Goal: Information Seeking & Learning: Learn about a topic

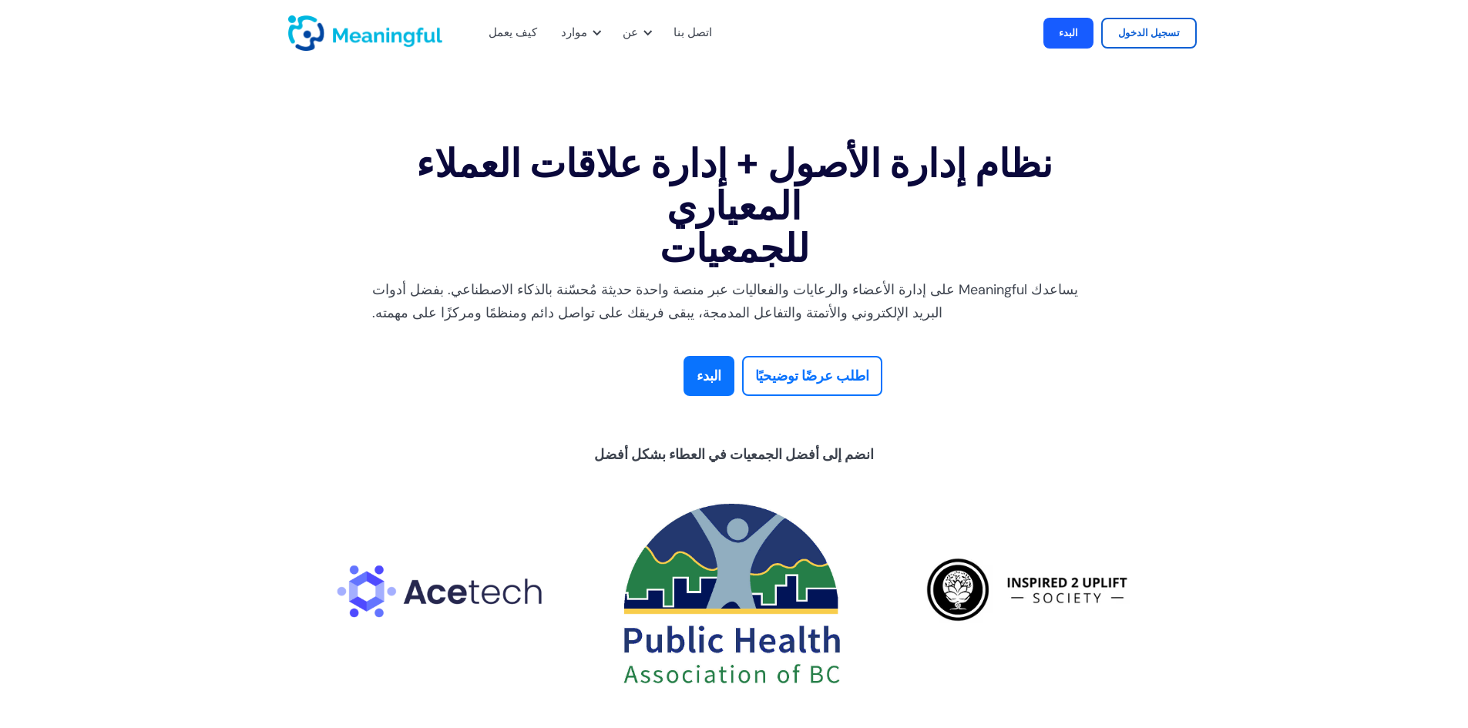
click at [223, 279] on section "نظام إدارة الأصول + إدارة علاقات العملاء المعياري للجمعيات يساعدك Meaningful عل…" at bounding box center [734, 421] width 1468 height 616
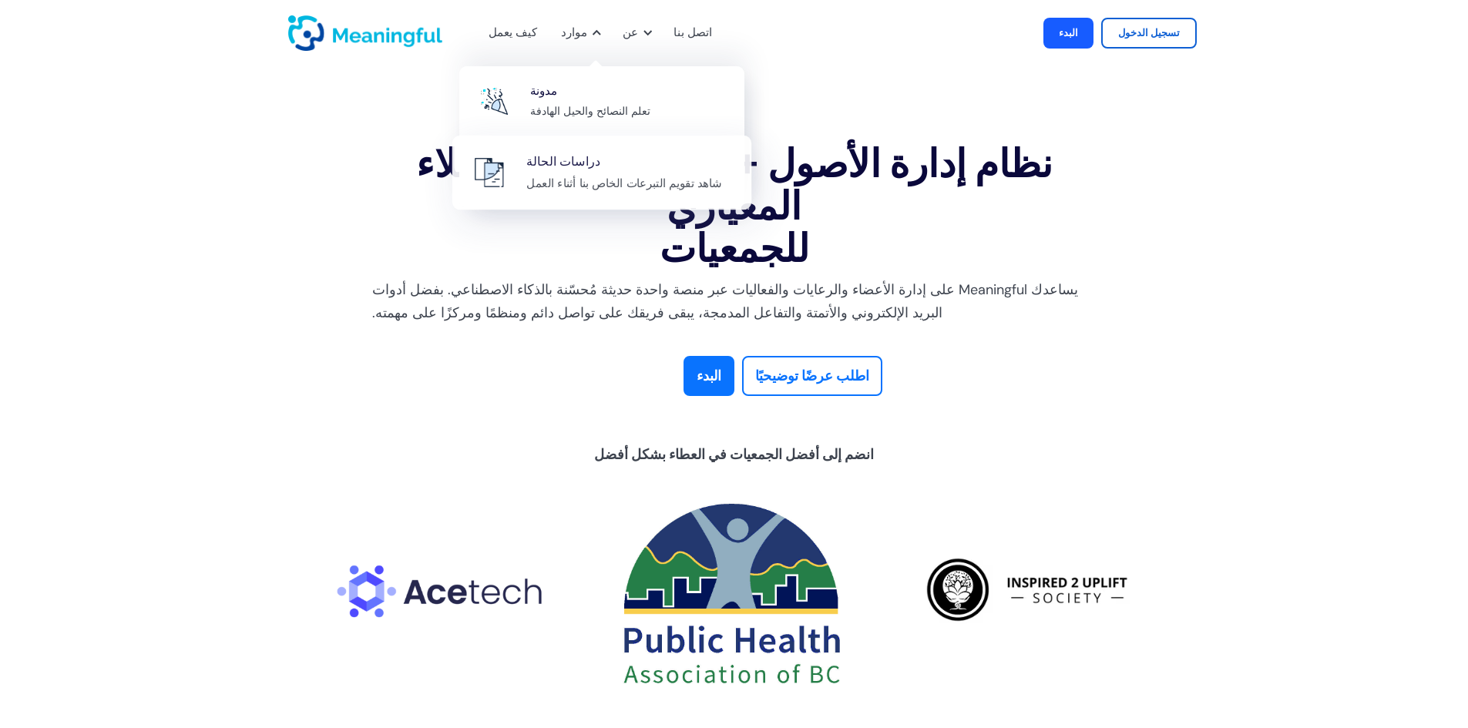
click at [647, 165] on div "دراسات الحالة شاهد تقويم التبرعات الخاص بنا أثناء العمل" at bounding box center [630, 173] width 209 height 42
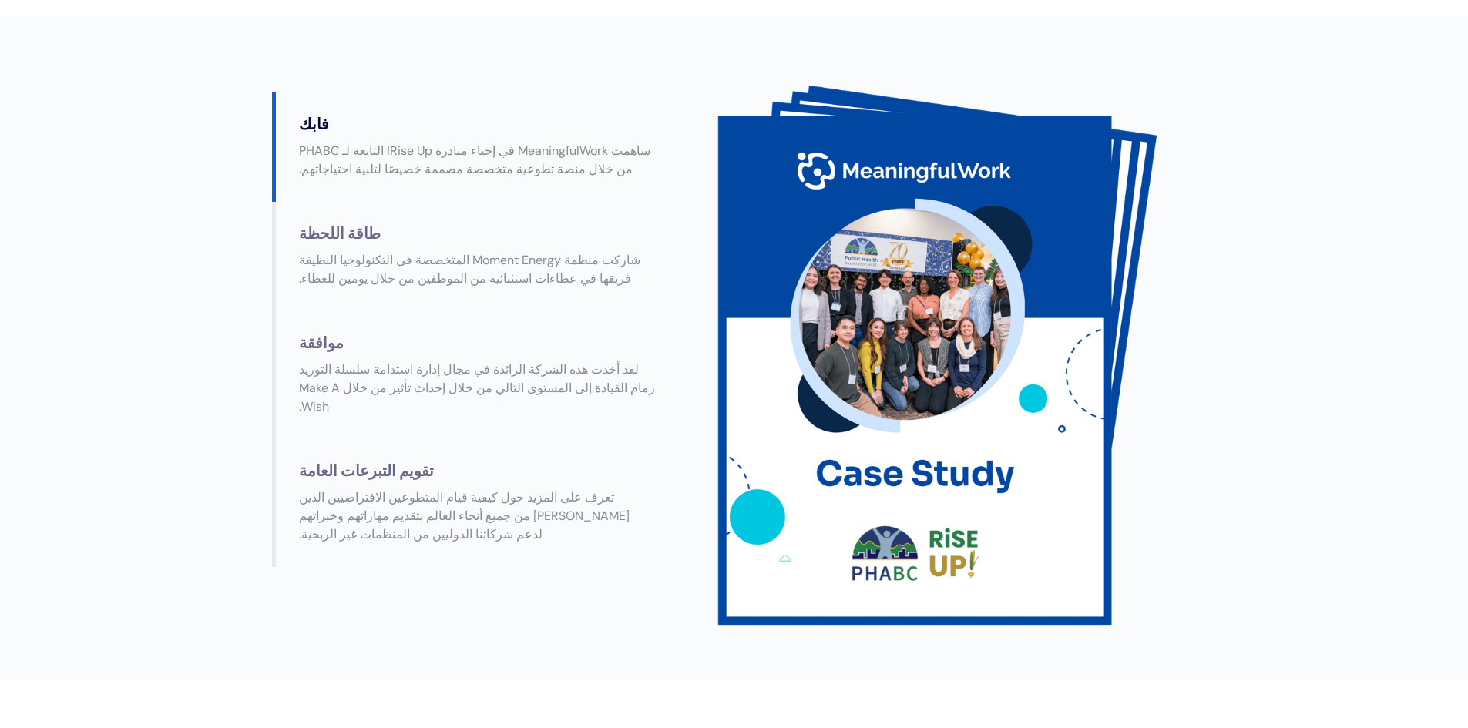
scroll to position [296, 0]
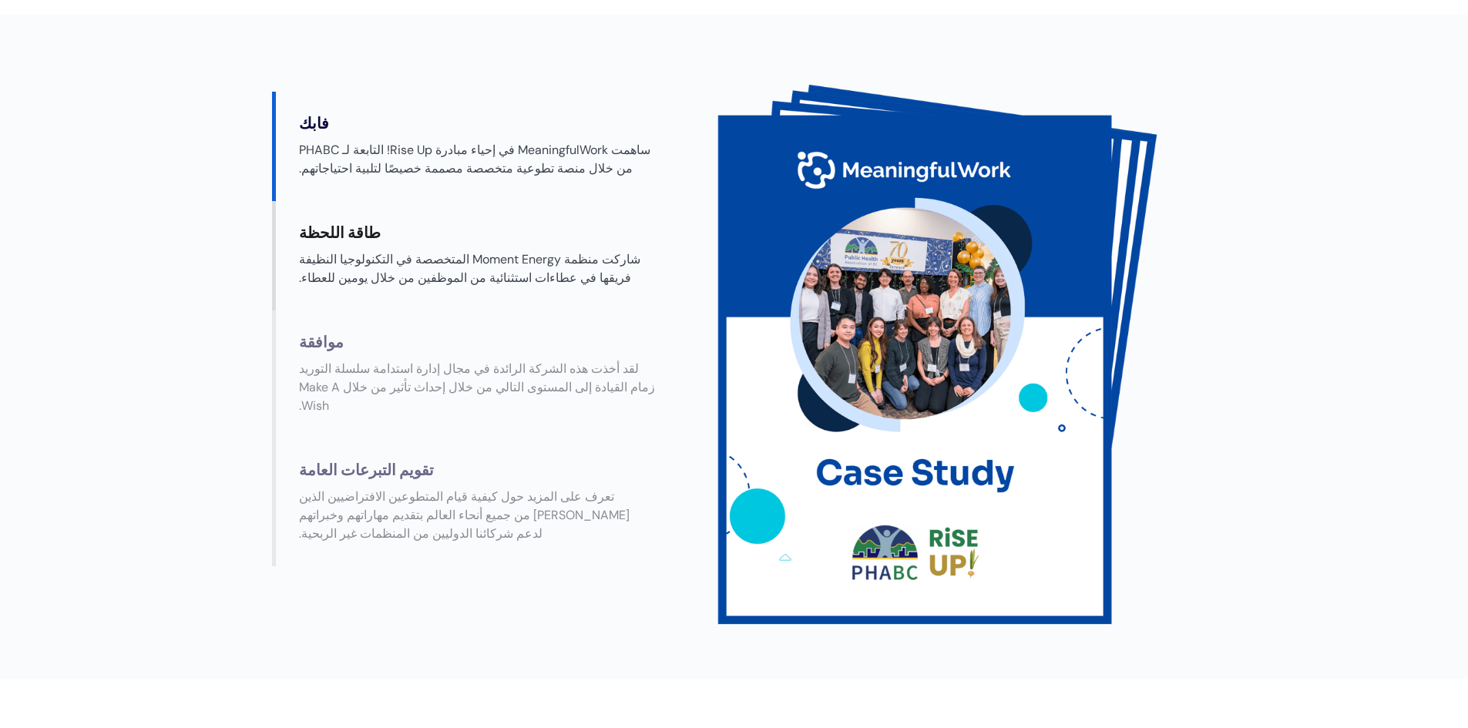
click at [386, 243] on div "طاقة اللحظة" at bounding box center [478, 233] width 388 height 18
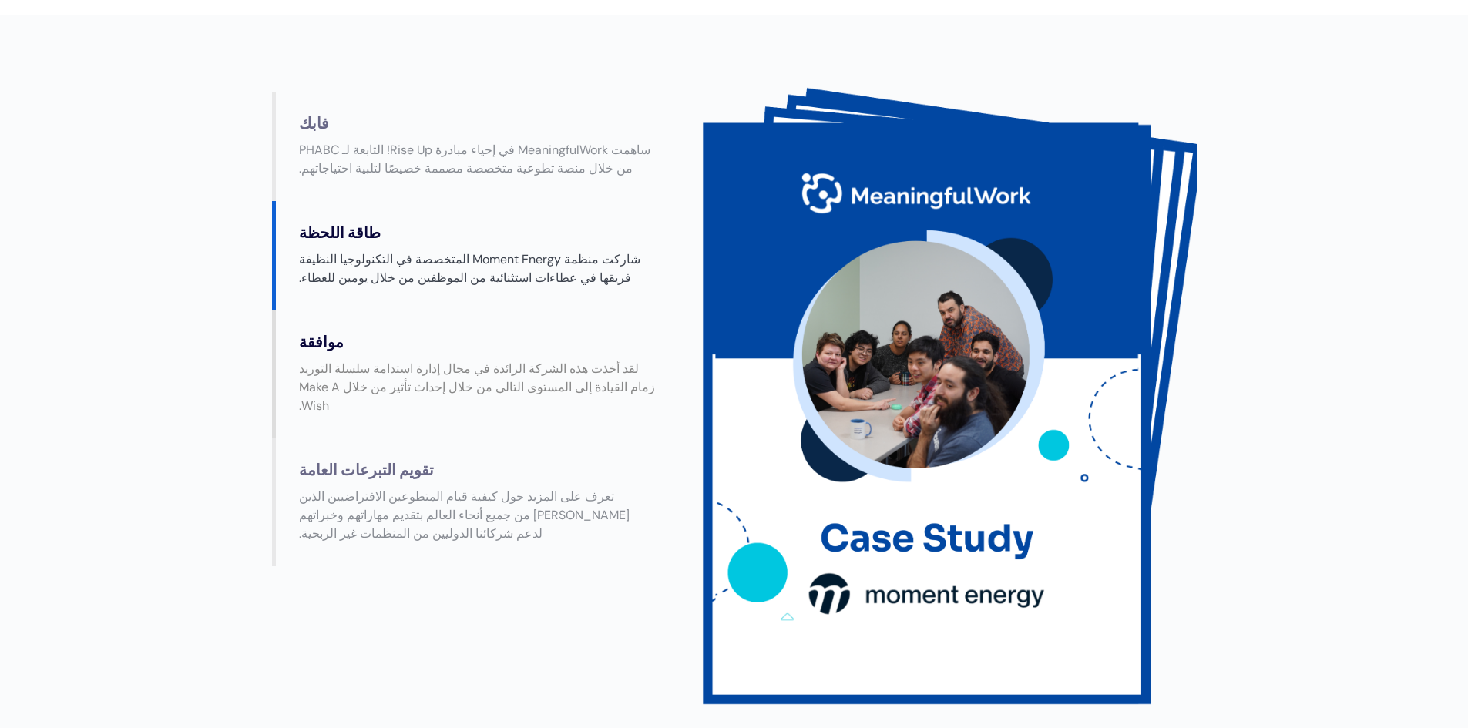
click at [367, 414] on font "لقد أخذت هذه الشركة الرائدة في مجال إدارة استدامة سلسلة التوريد زمام القيادة إل…" at bounding box center [477, 387] width 356 height 53
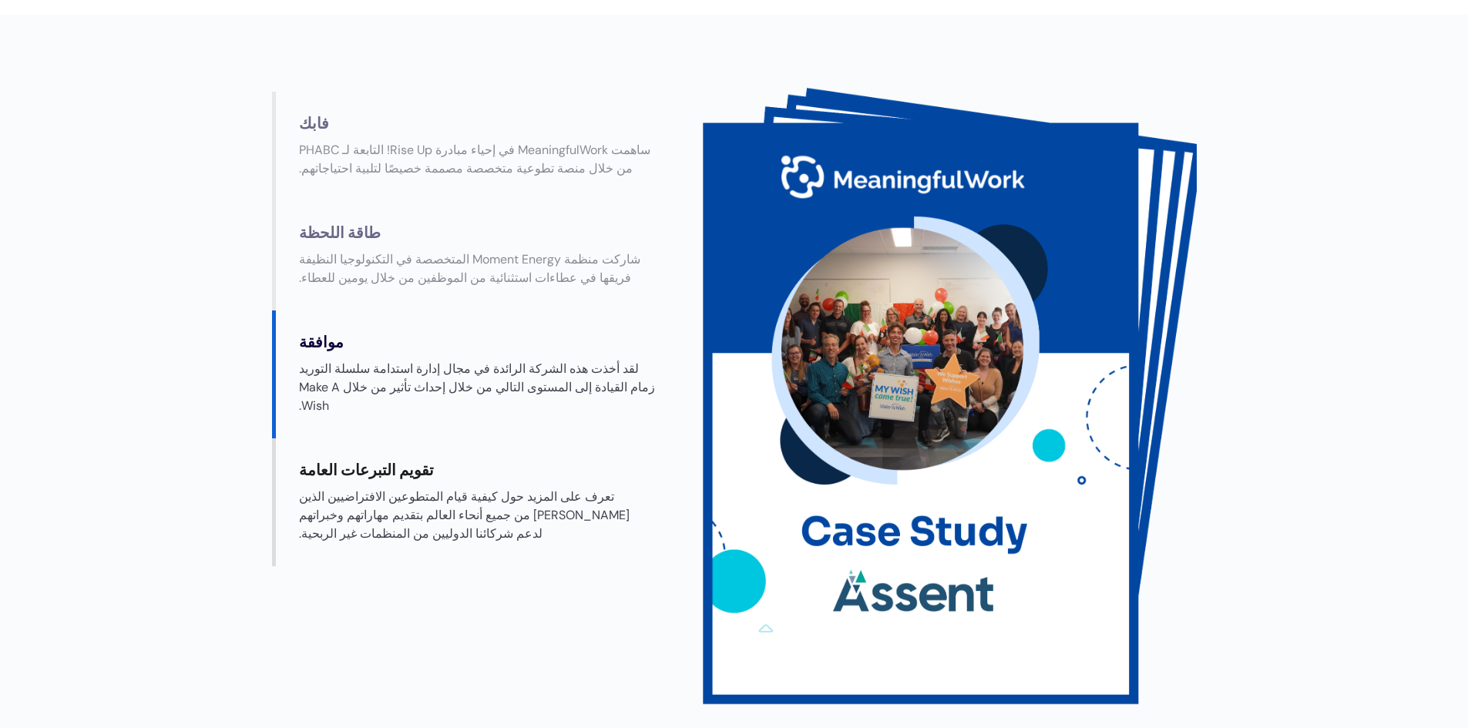
click at [379, 480] on div "تقويم التبرعات العامة" at bounding box center [478, 471] width 388 height 18
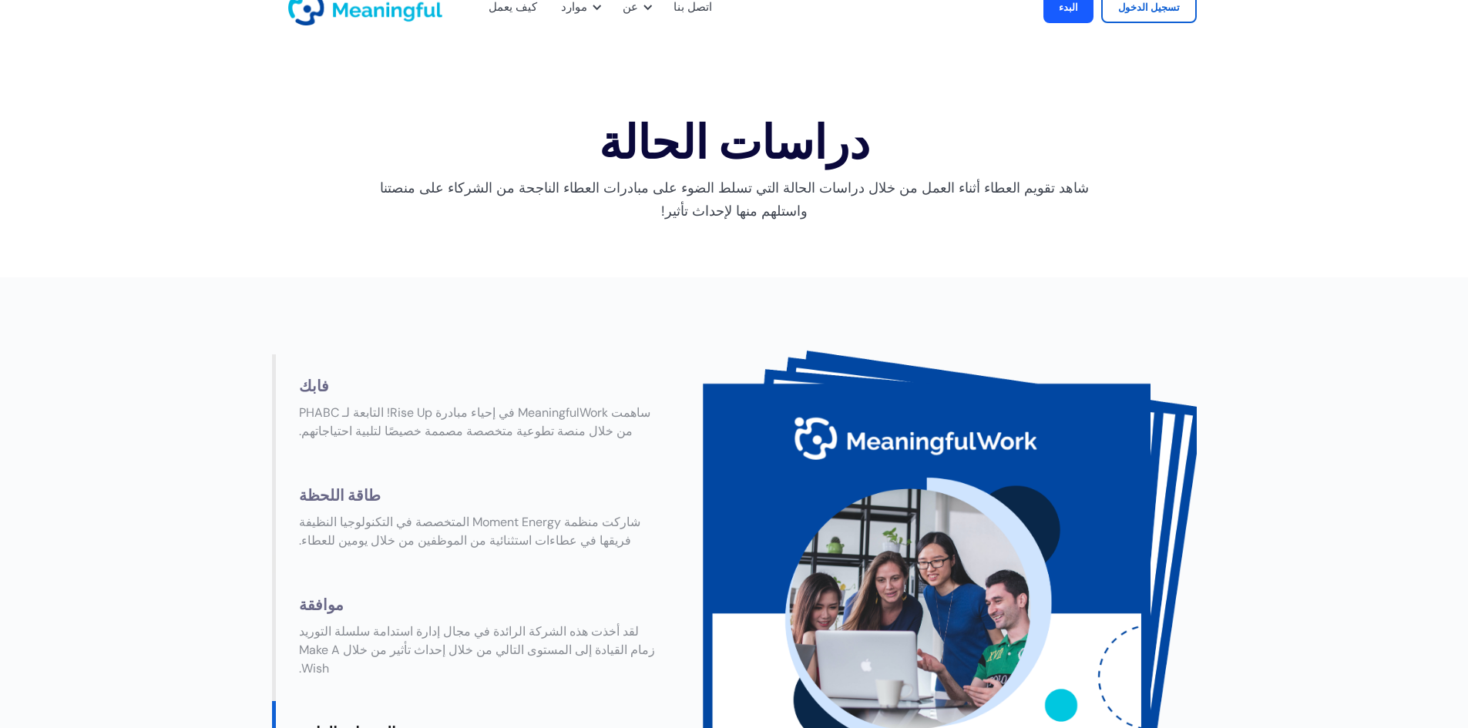
scroll to position [0, 0]
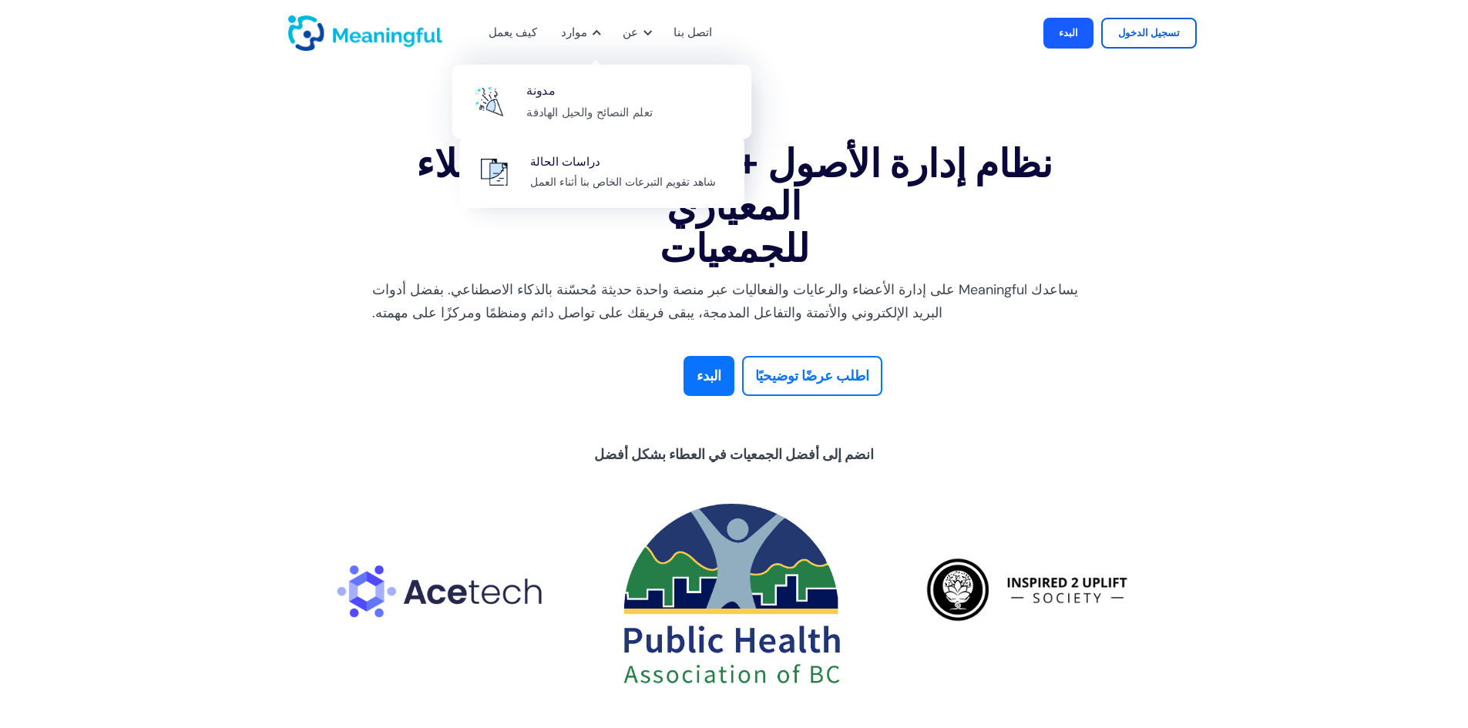
click at [667, 99] on div "مدونة تعلم النصائح والحيل الهادفة" at bounding box center [630, 102] width 209 height 42
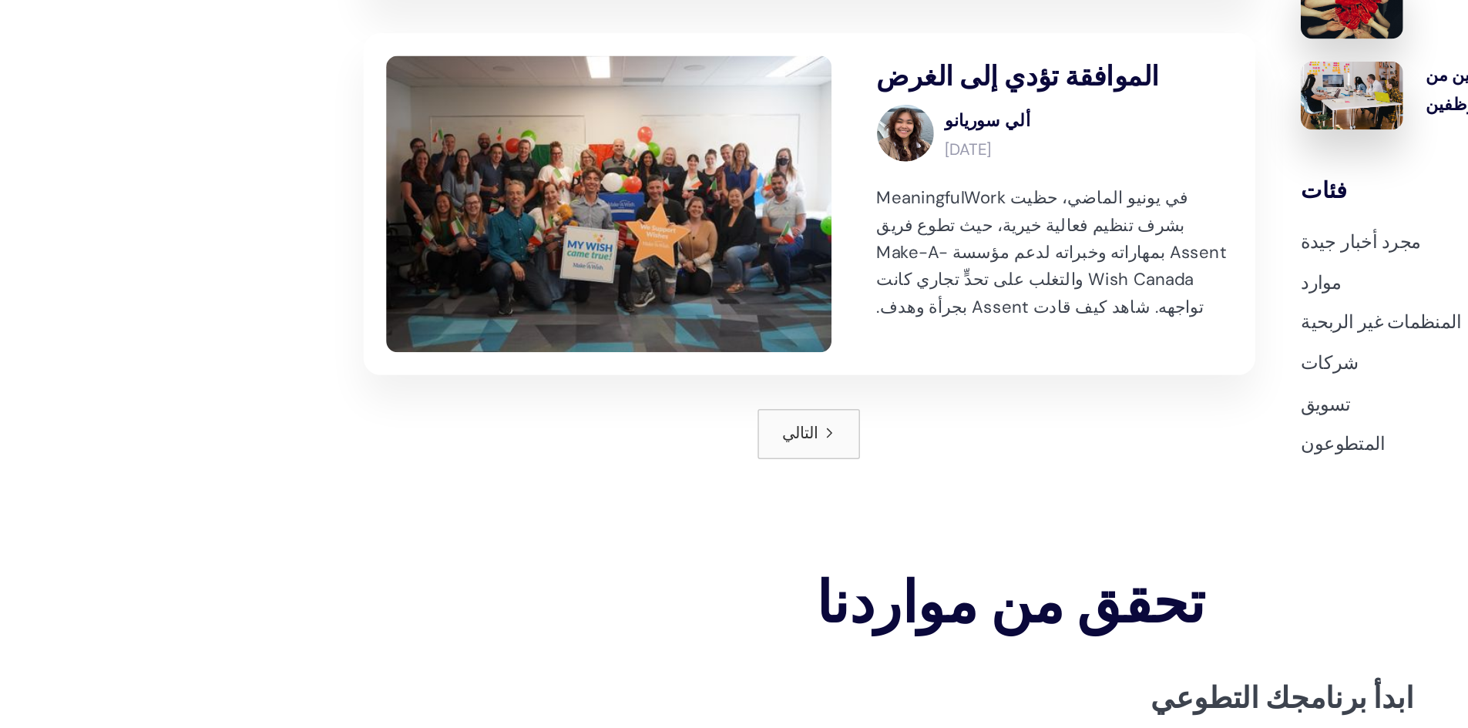
scroll to position [1661, 0]
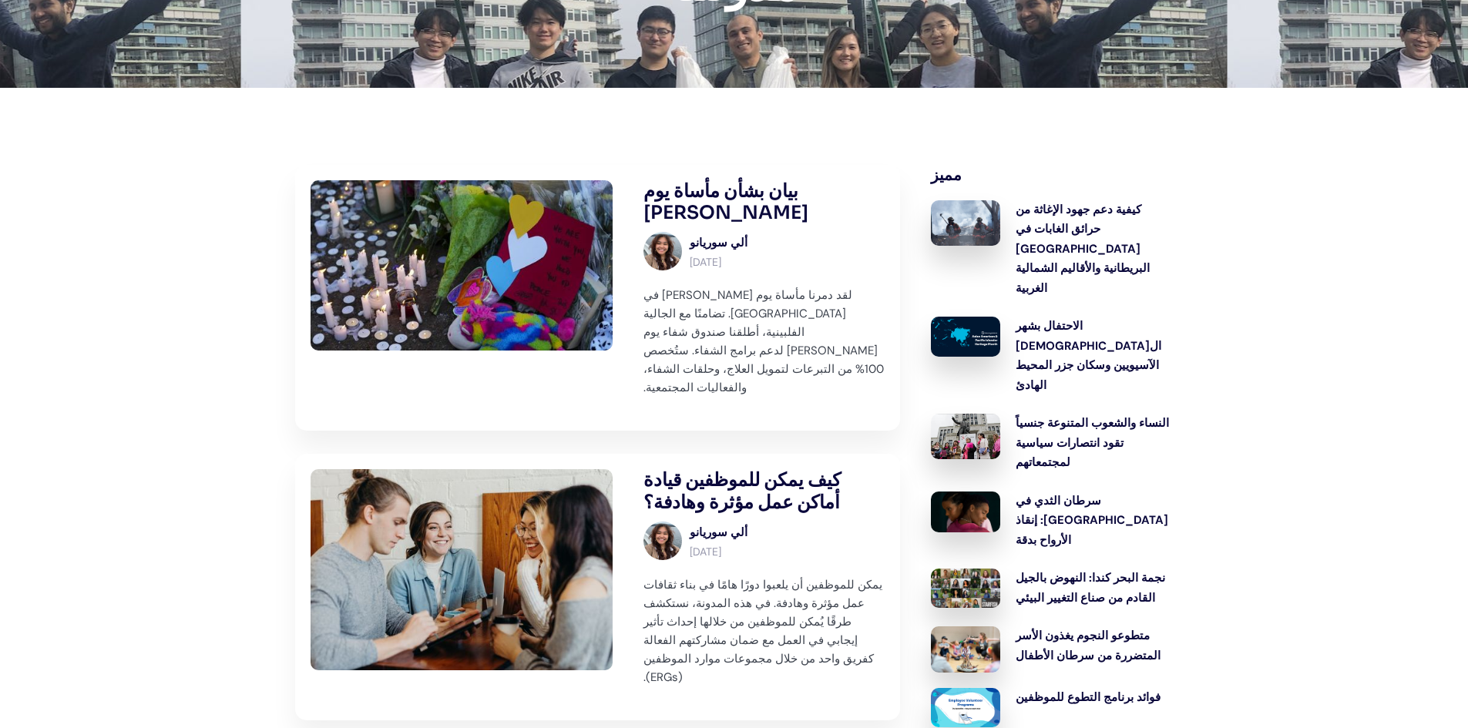
scroll to position [0, 0]
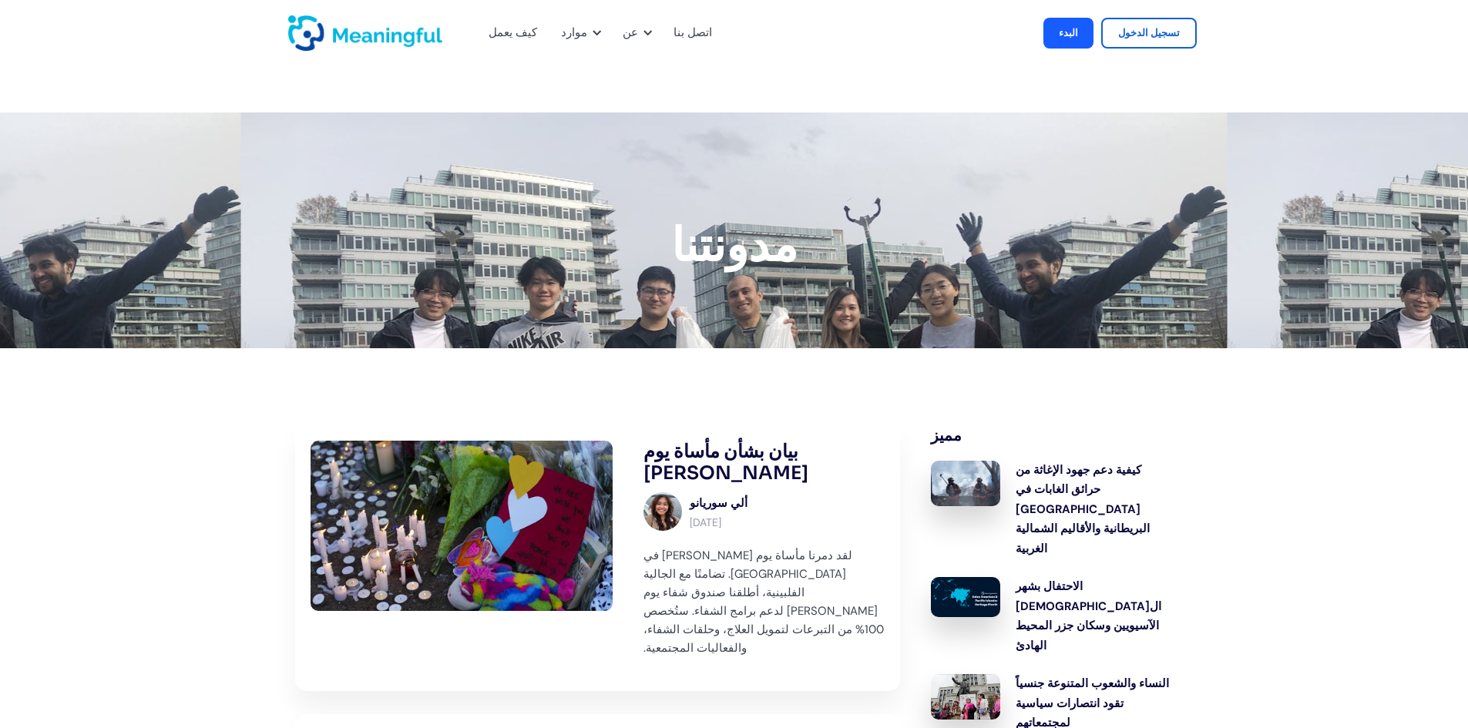
click at [687, 31] on font "اتصل بنا" at bounding box center [693, 32] width 39 height 15
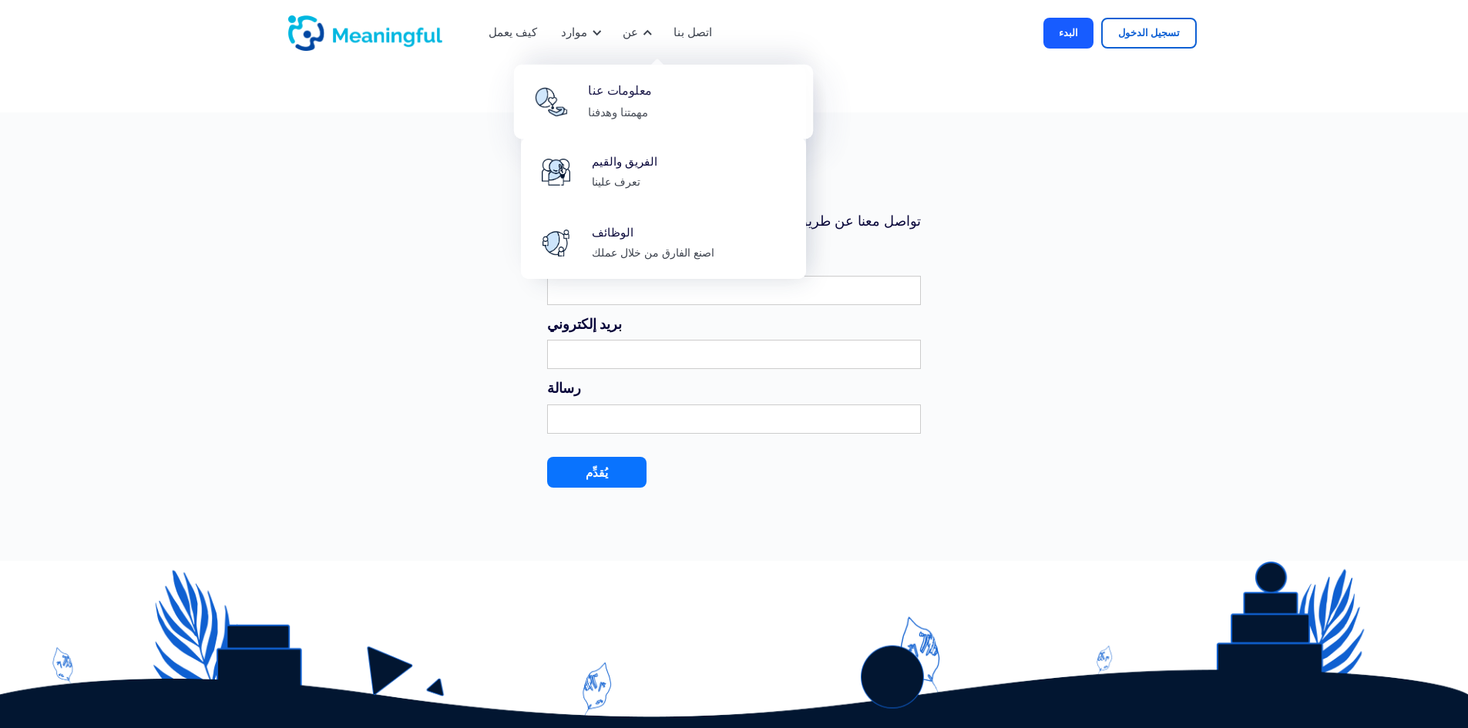
click at [671, 113] on div "معلومات عنا مهمتنا وهدفنا" at bounding box center [692, 102] width 209 height 42
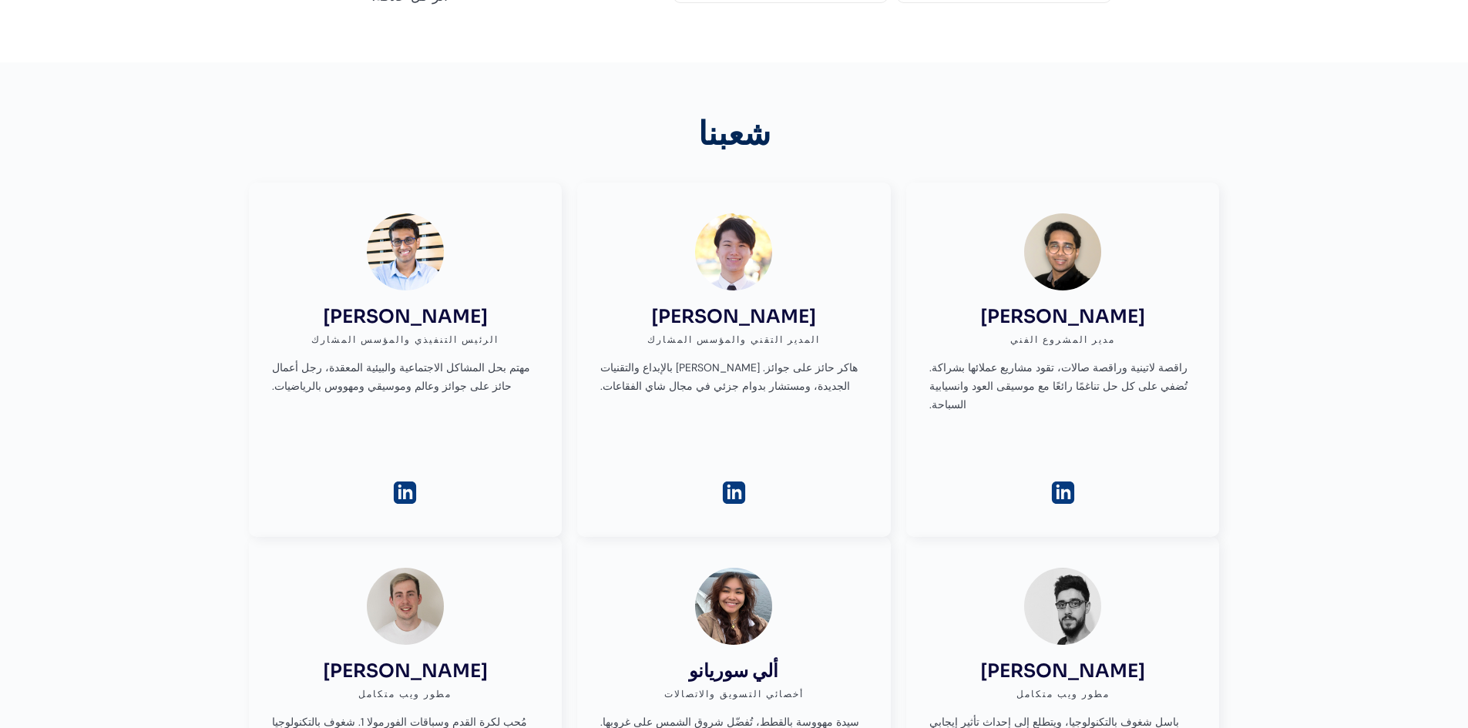
scroll to position [2921, 0]
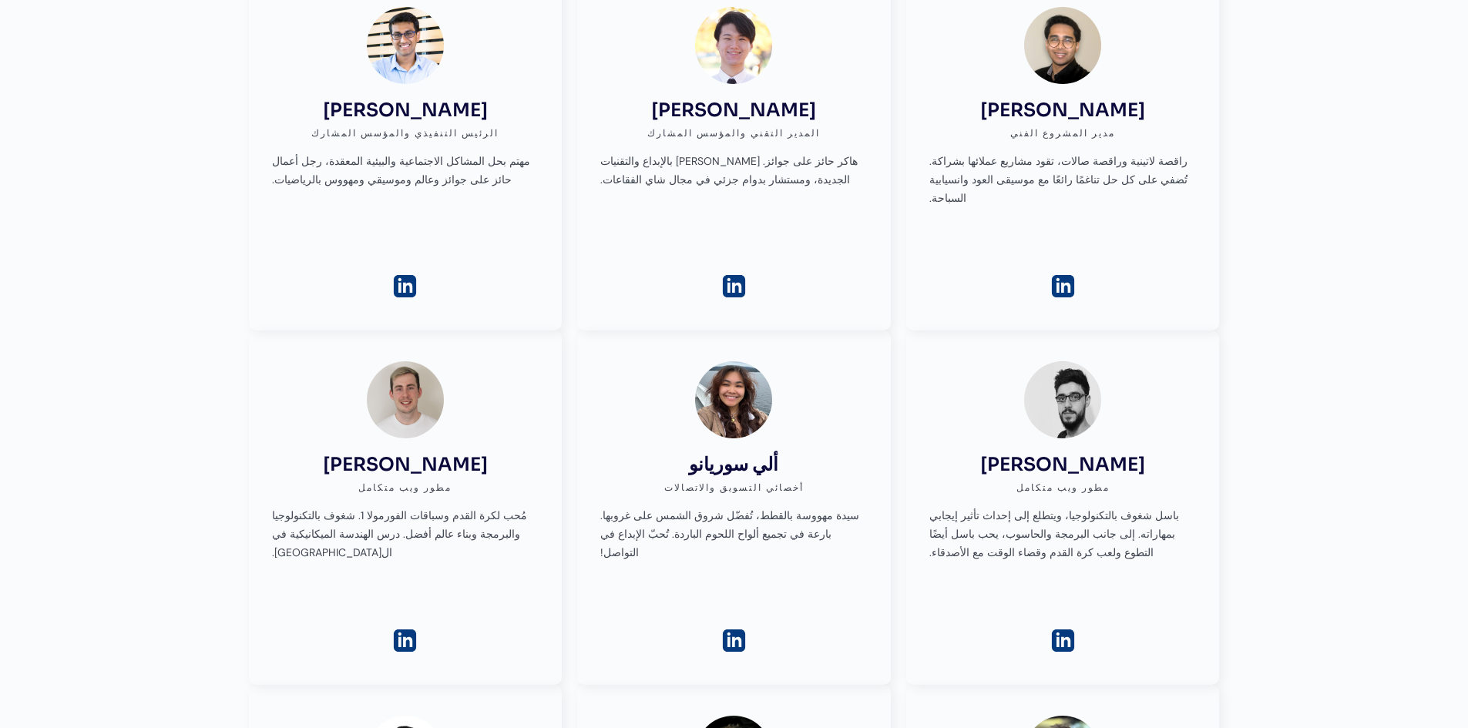
click at [1059, 627] on img at bounding box center [1063, 640] width 27 height 27
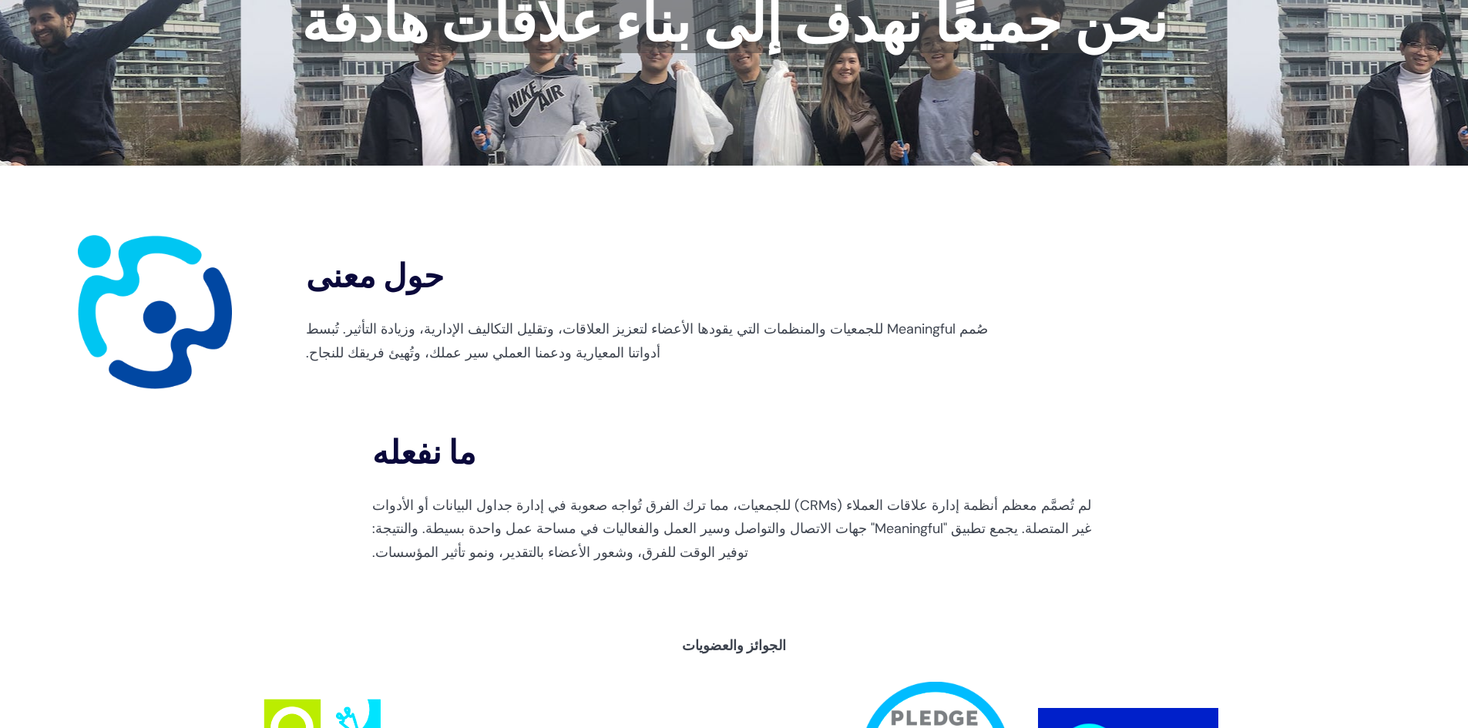
scroll to position [0, 0]
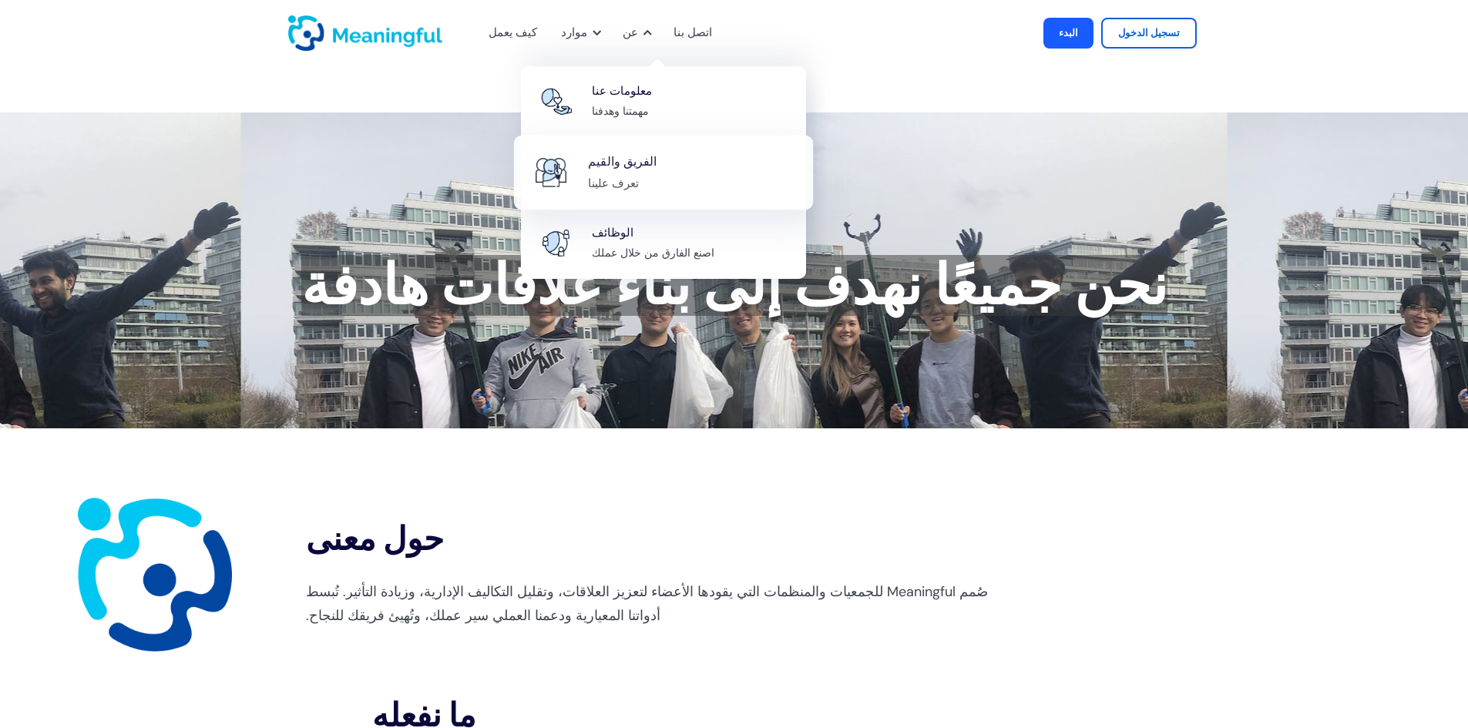
click at [643, 173] on div "الفريق والقيم تعرف علينا" at bounding box center [692, 173] width 209 height 42
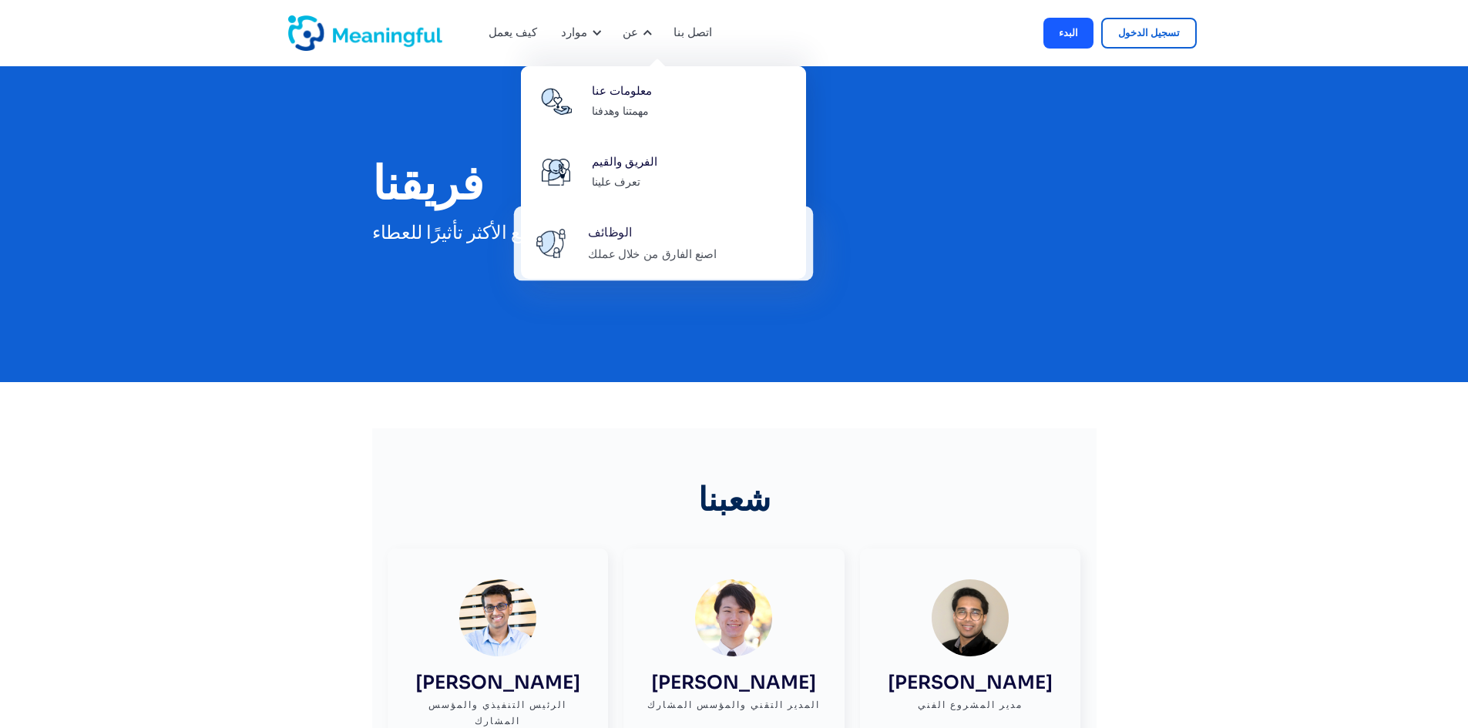
click at [659, 266] on link "الوظائف اصنع الفارق من خلال عملك" at bounding box center [663, 243] width 300 height 75
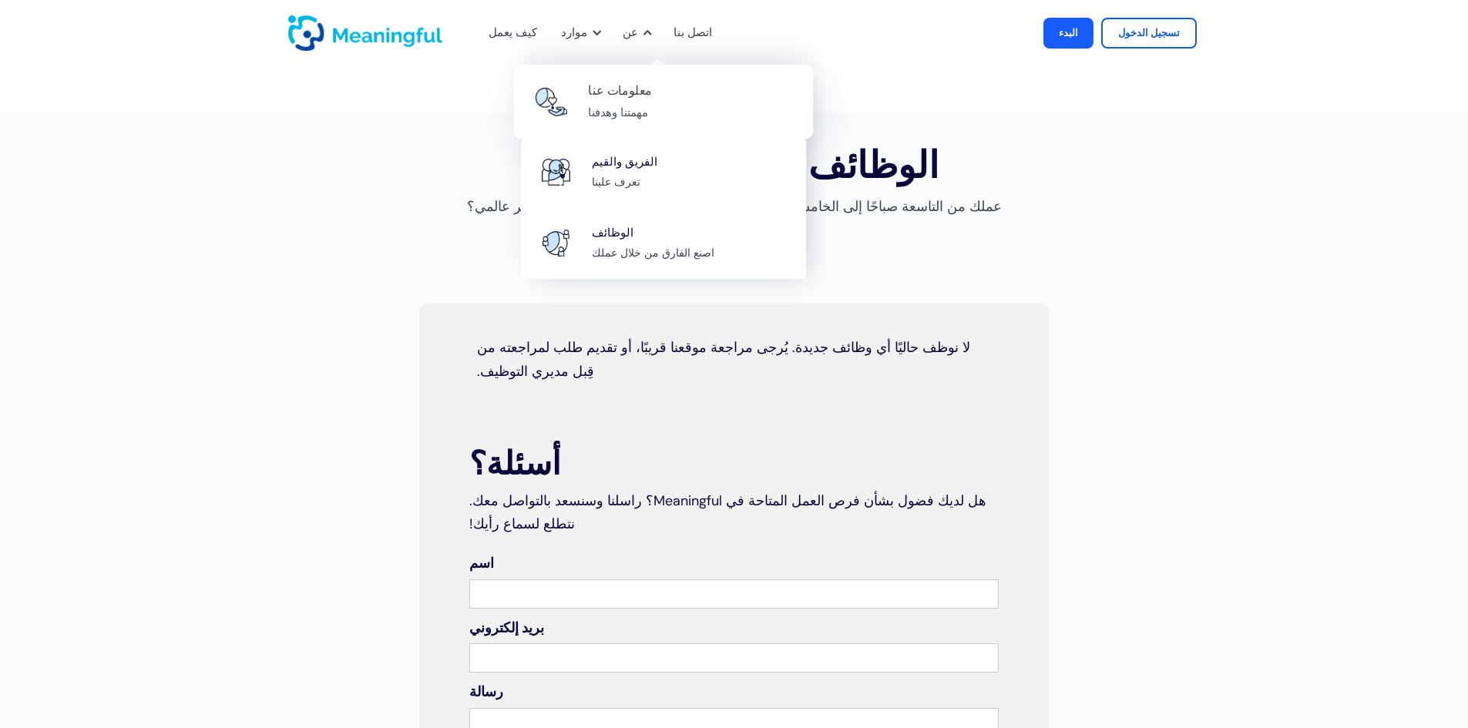
click at [633, 100] on div "معلومات عنا" at bounding box center [619, 91] width 63 height 21
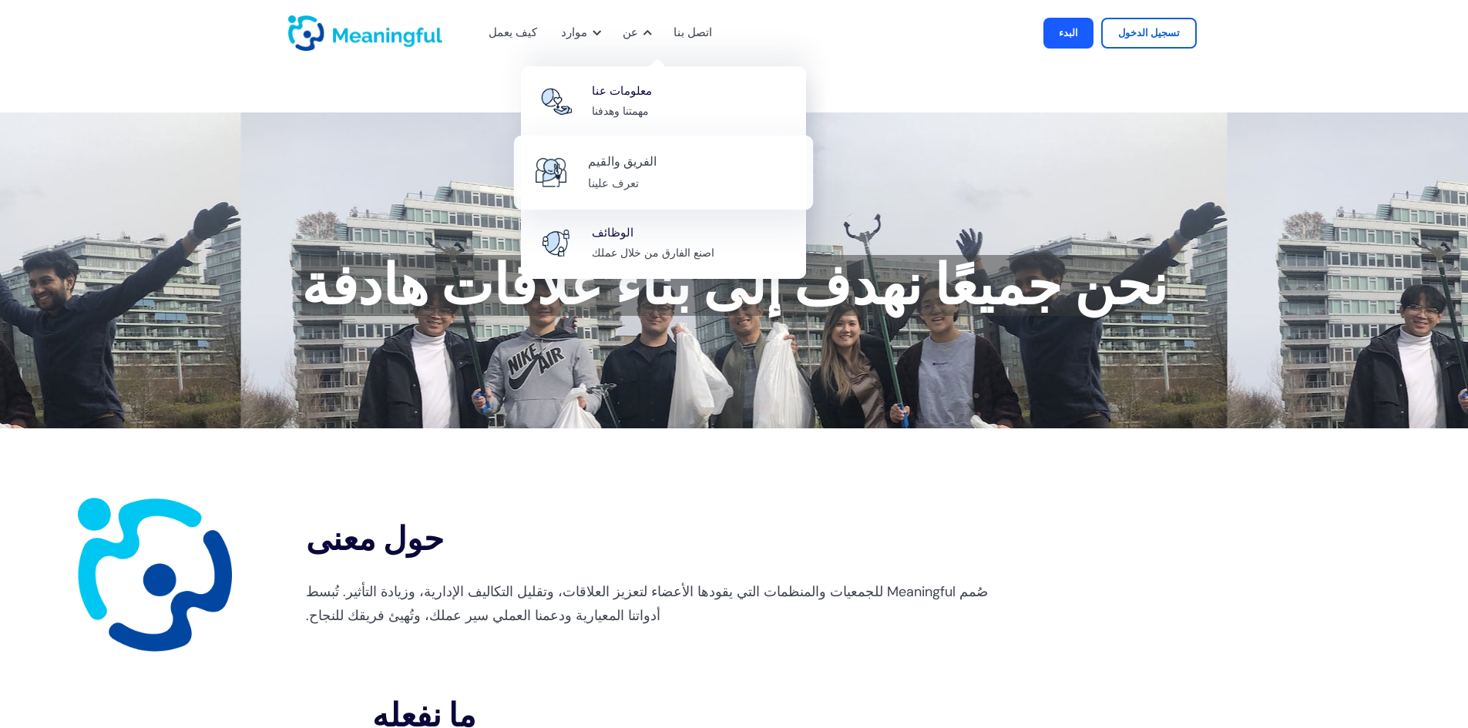
click at [637, 160] on font "الفريق والقيم" at bounding box center [622, 161] width 69 height 16
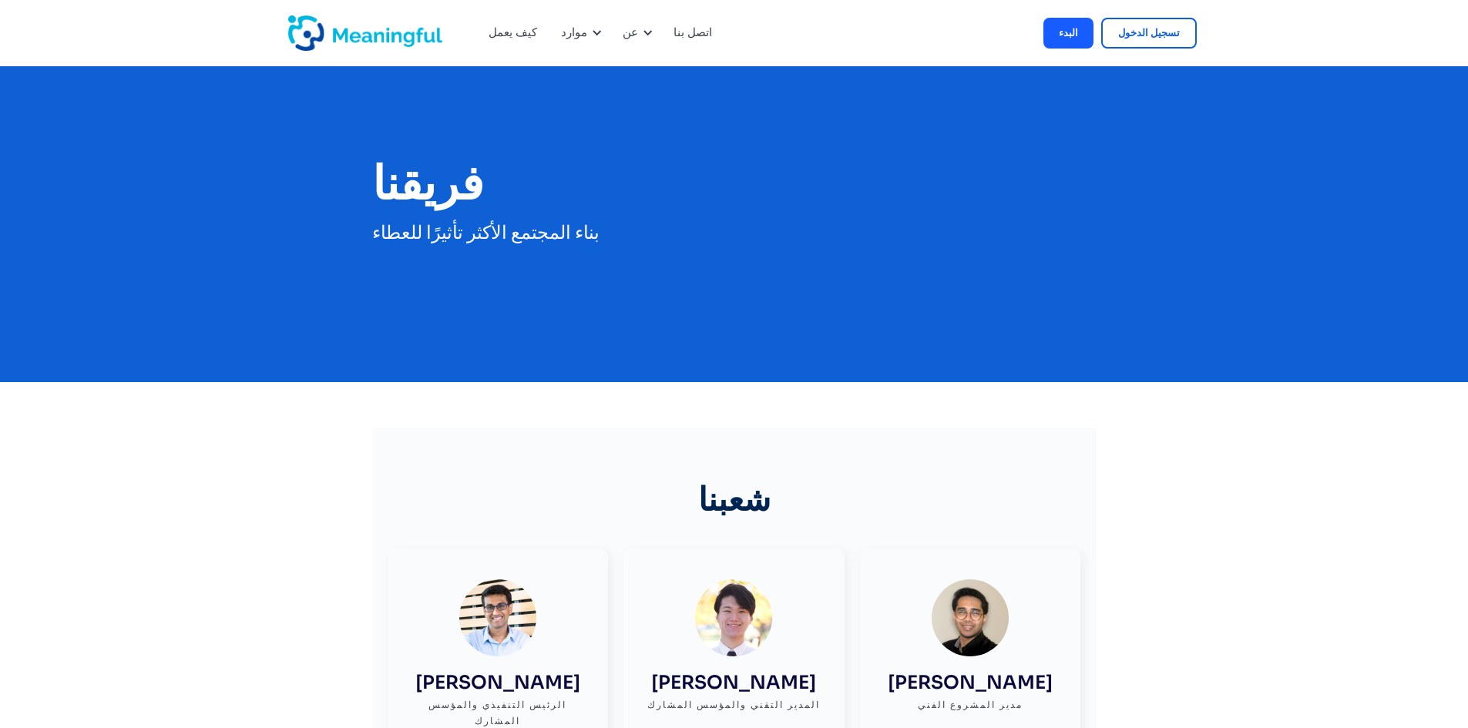
click at [528, 635] on div "[PERSON_NAME] الرئيس التنفيذي والمؤسس المشارك مهتم بحل المشاكل الاجتماعية والبي…" at bounding box center [498, 688] width 175 height 217
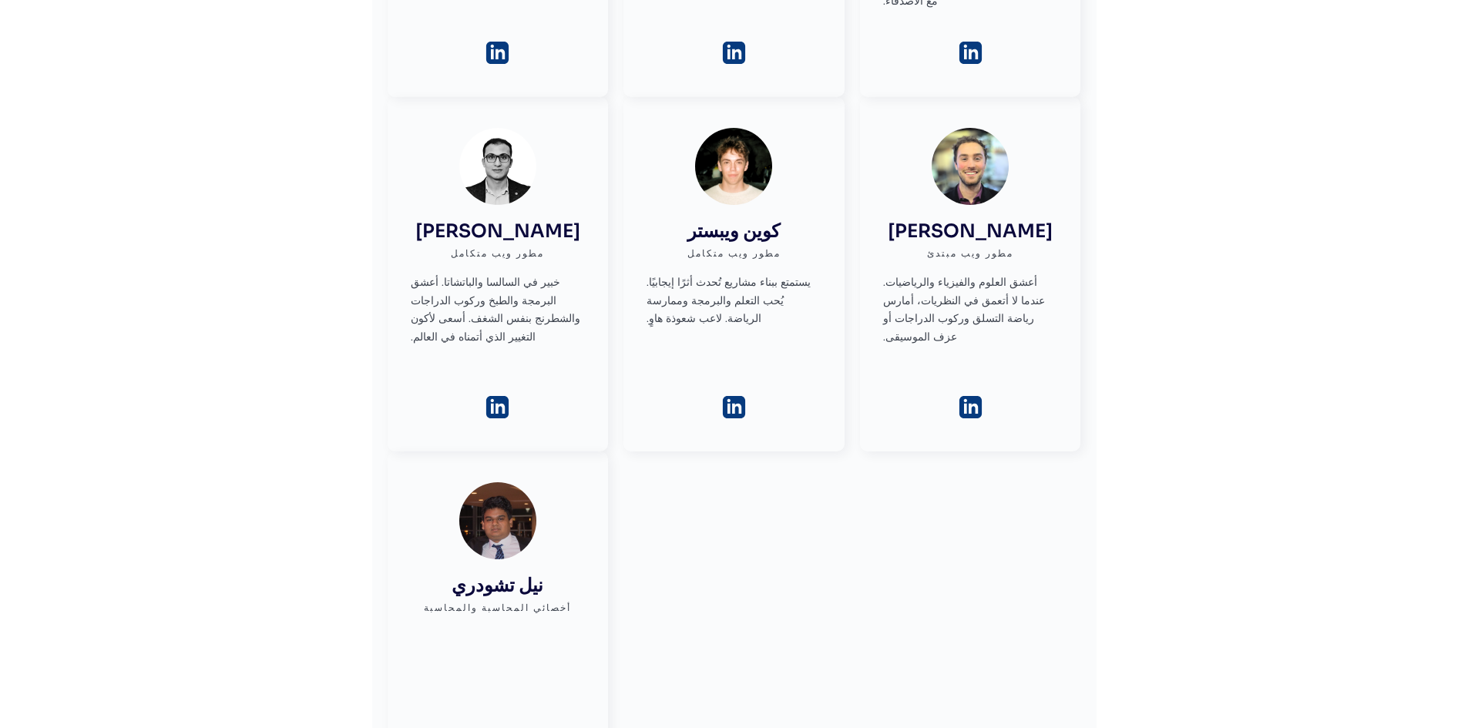
scroll to position [1162, 0]
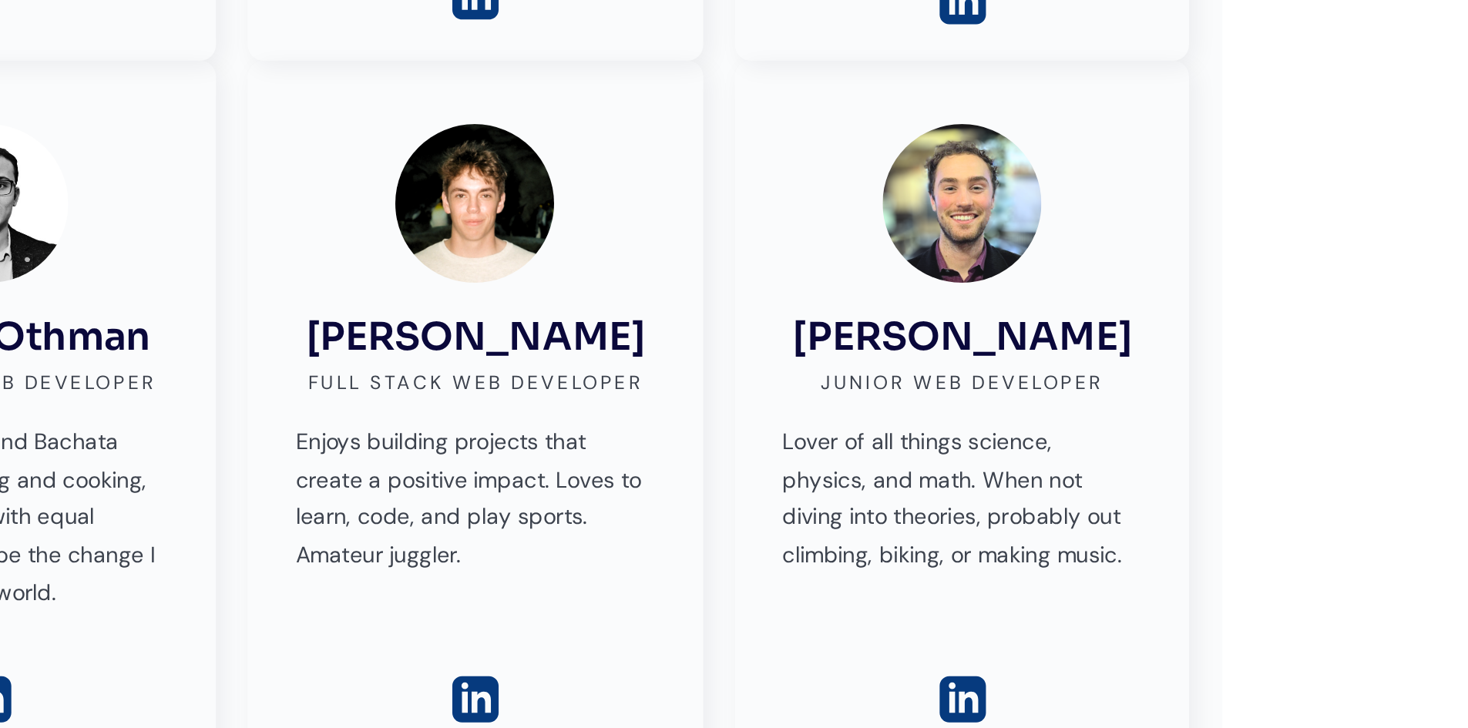
click at [916, 308] on p "Lover of all things science, physics, and math. When not diving into theories, …" at bounding box center [970, 309] width 175 height 73
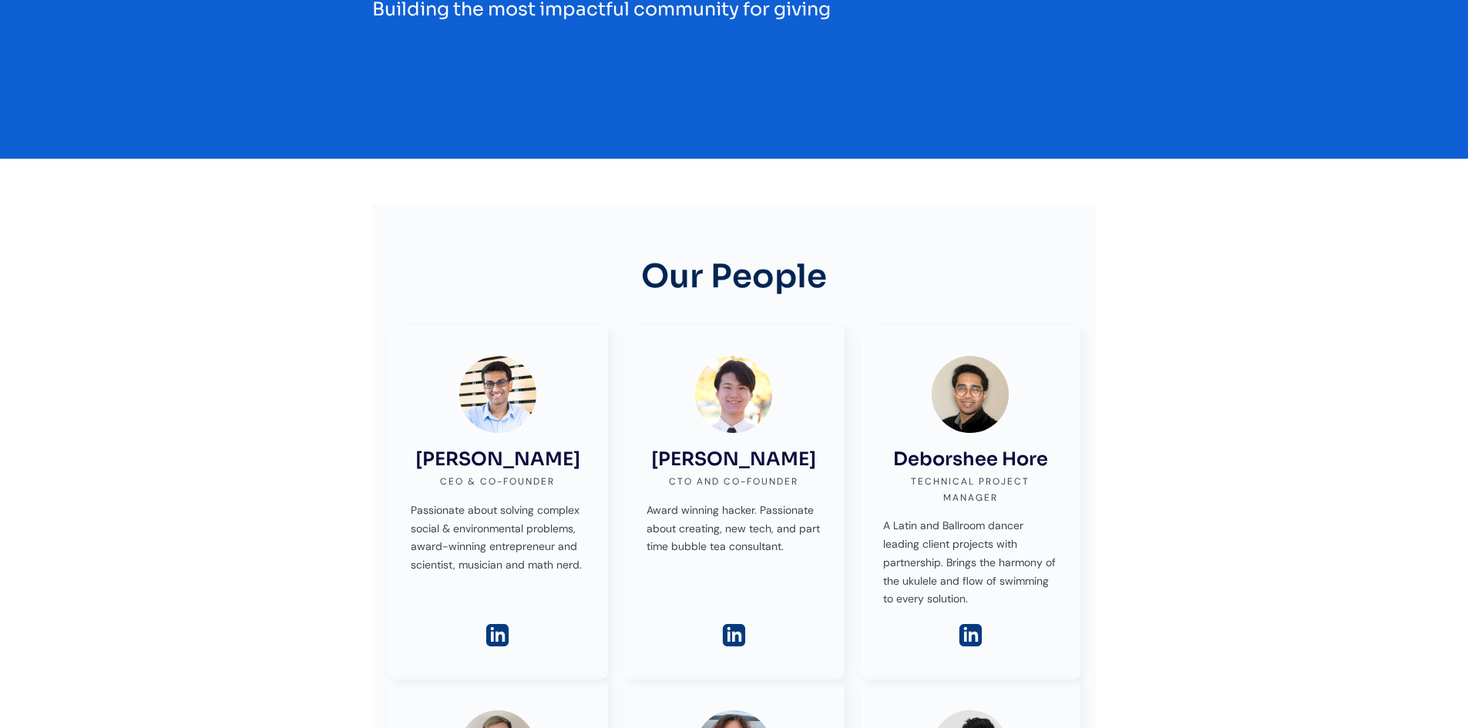
scroll to position [0, 0]
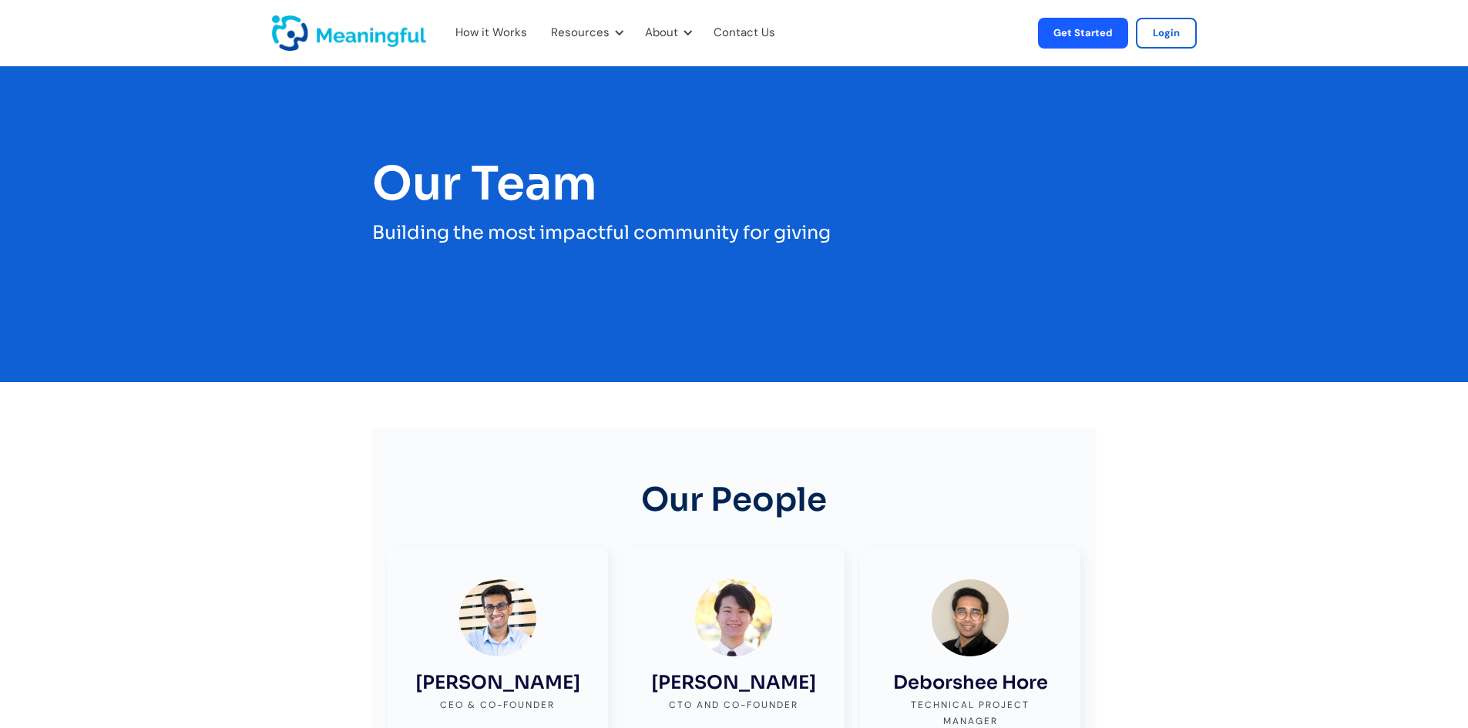
click at [493, 24] on div "How it Works" at bounding box center [492, 33] width 72 height 20
click at [516, 32] on div "How it Works" at bounding box center [492, 33] width 72 height 20
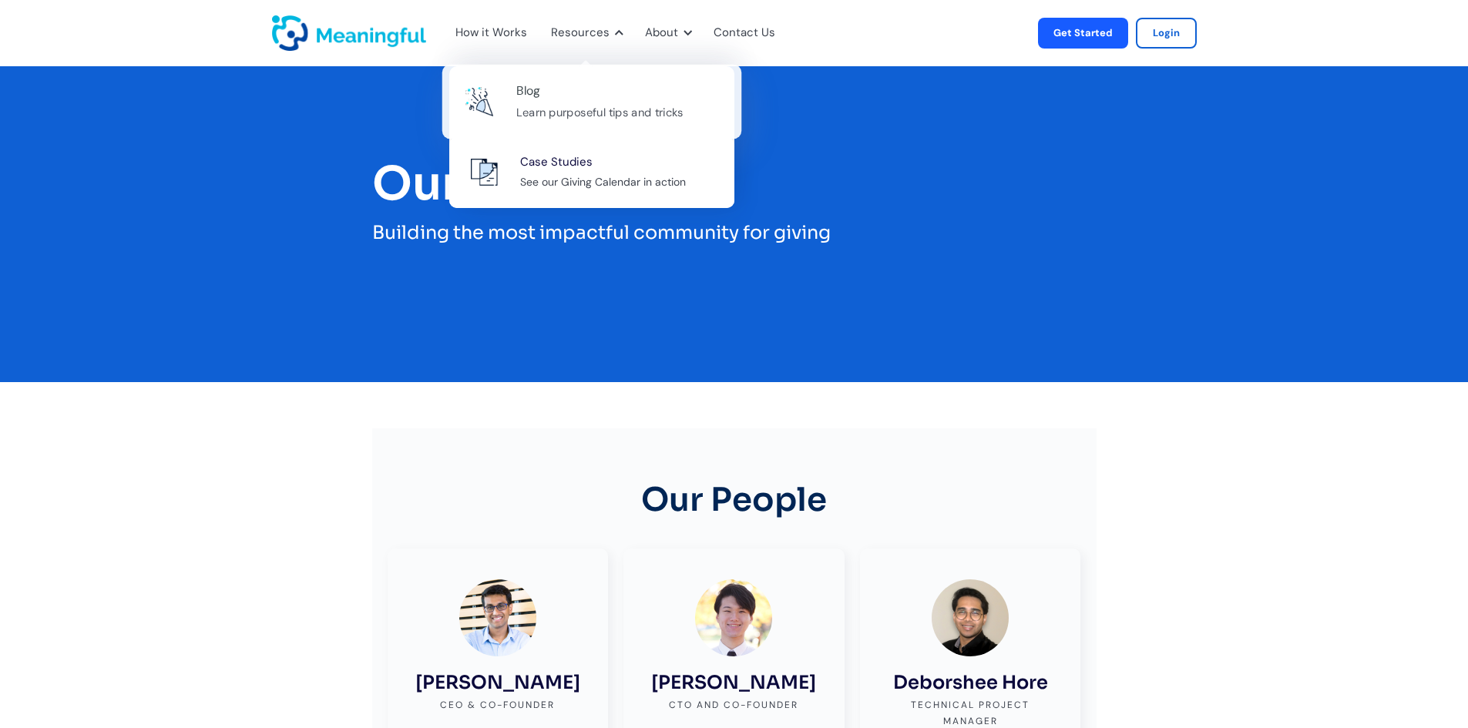
click at [536, 100] on div "Blog" at bounding box center [527, 91] width 23 height 21
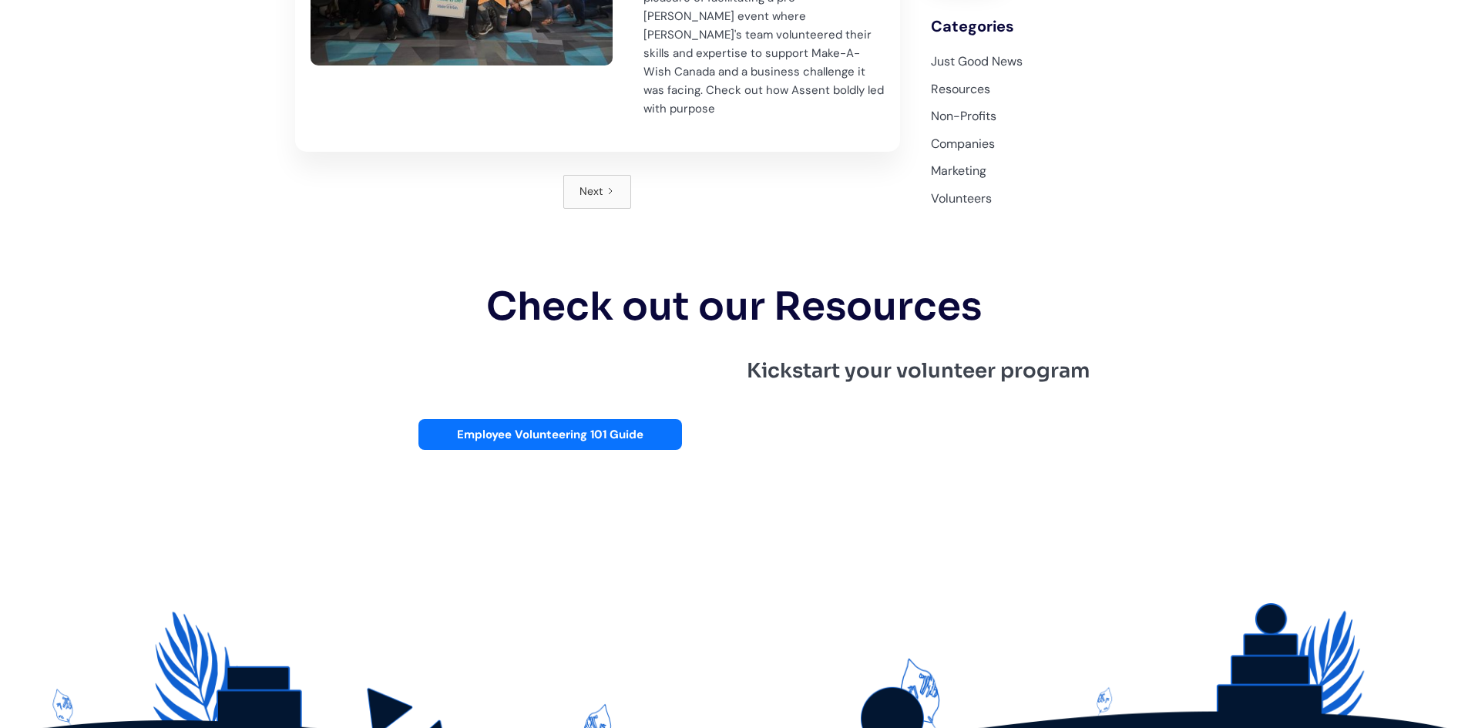
scroll to position [2247, 0]
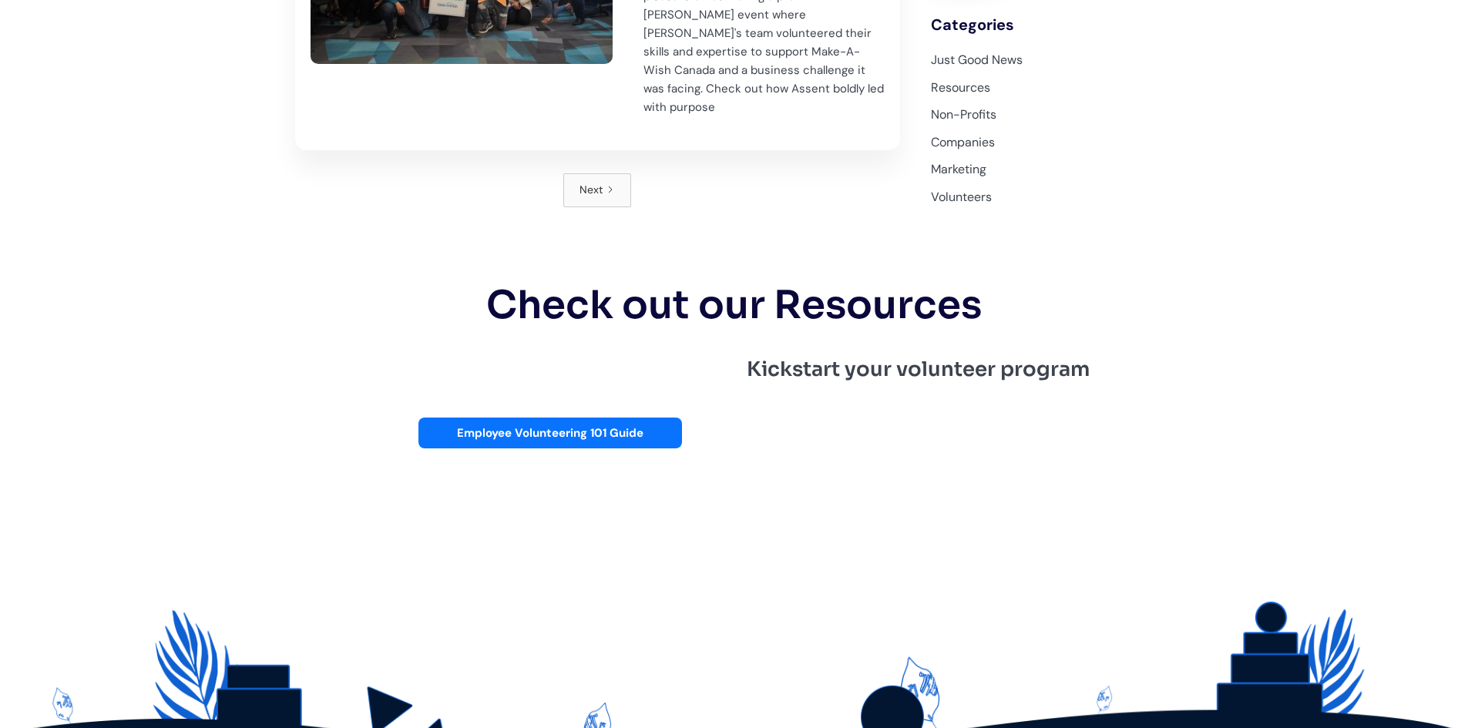
click at [598, 181] on div "Next" at bounding box center [591, 190] width 23 height 18
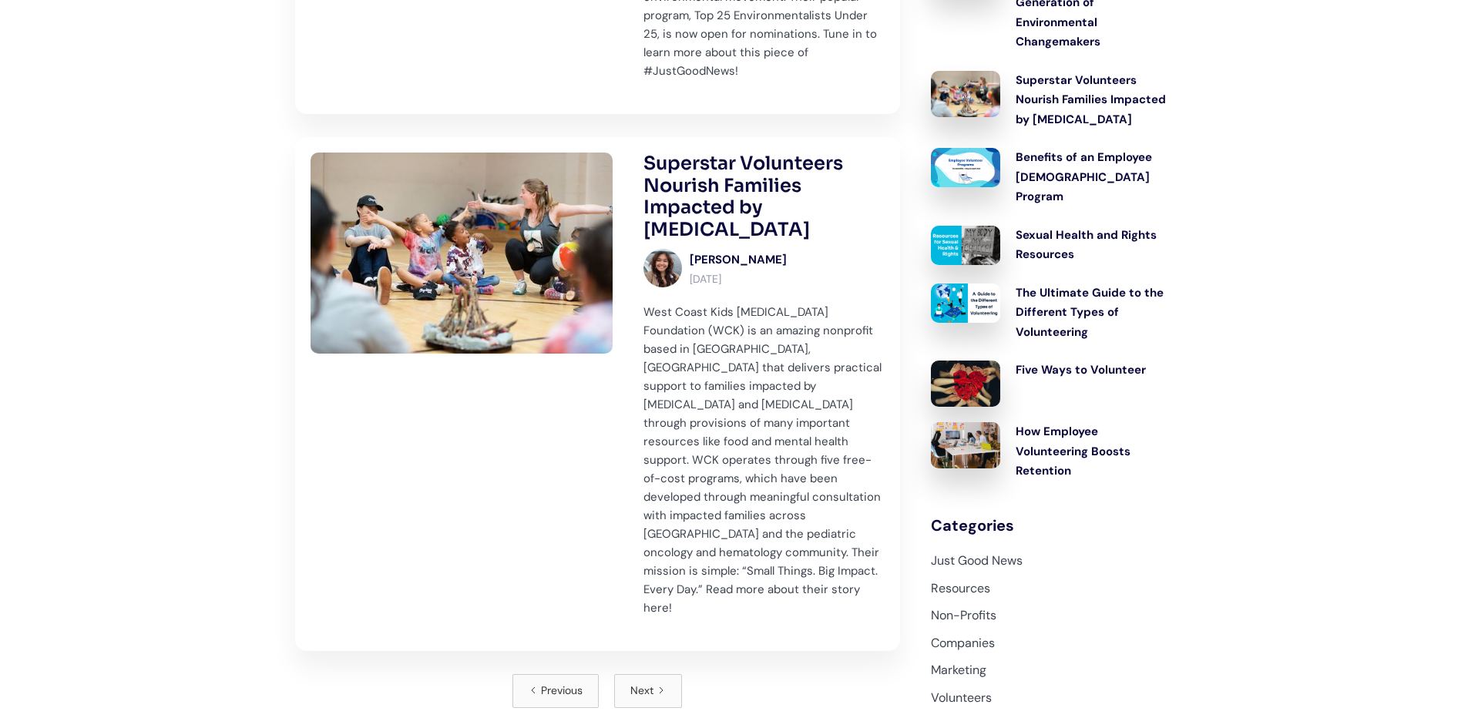
scroll to position [2120, 0]
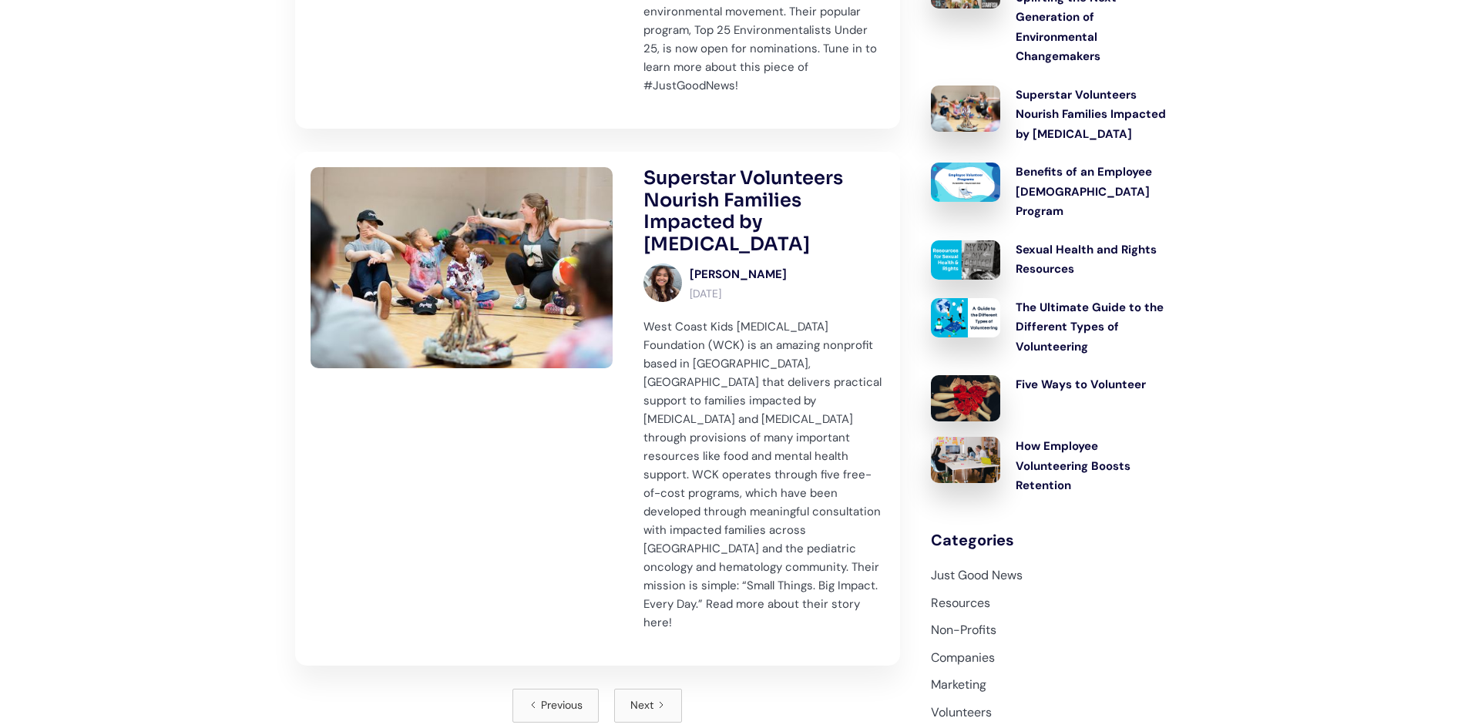
click at [664, 689] on link "Next" at bounding box center [648, 706] width 68 height 34
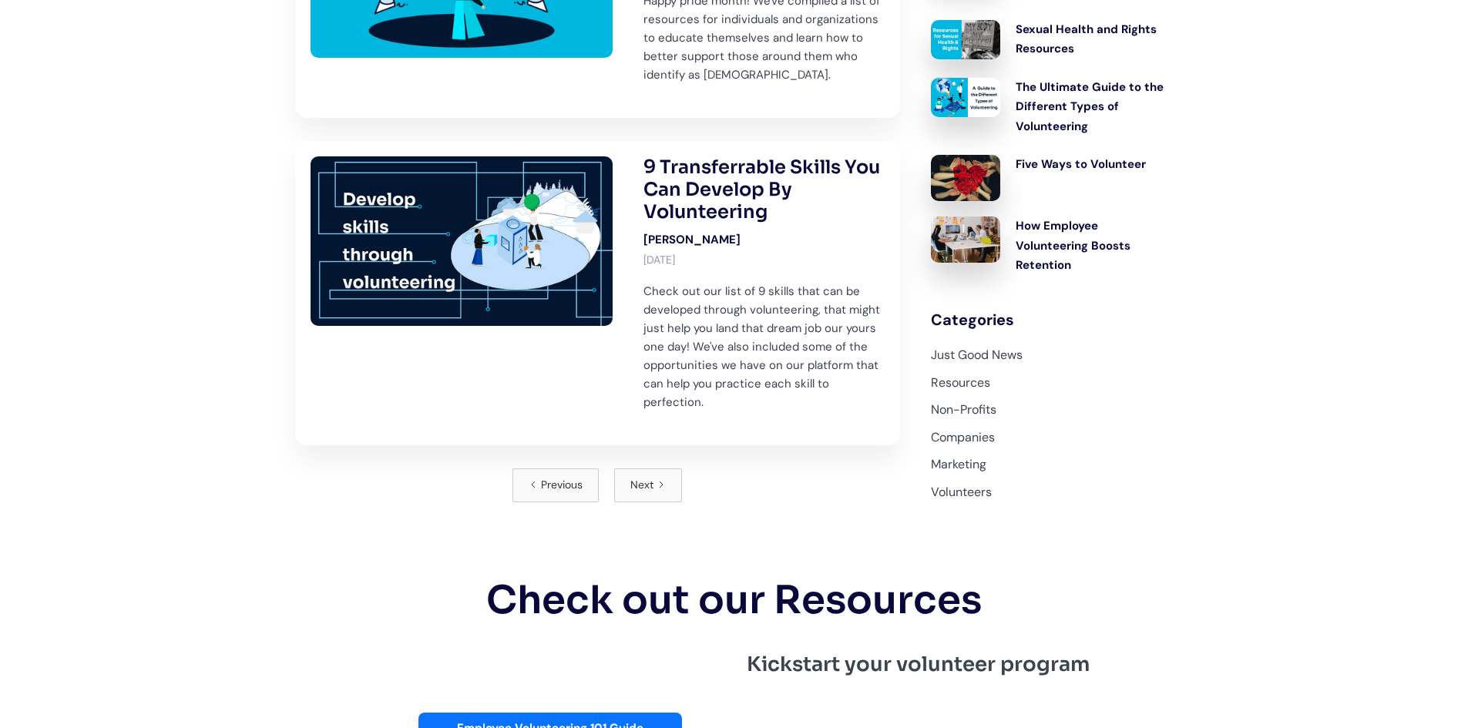
scroll to position [1601, 0]
click at [650, 477] on div "Next" at bounding box center [641, 486] width 23 height 18
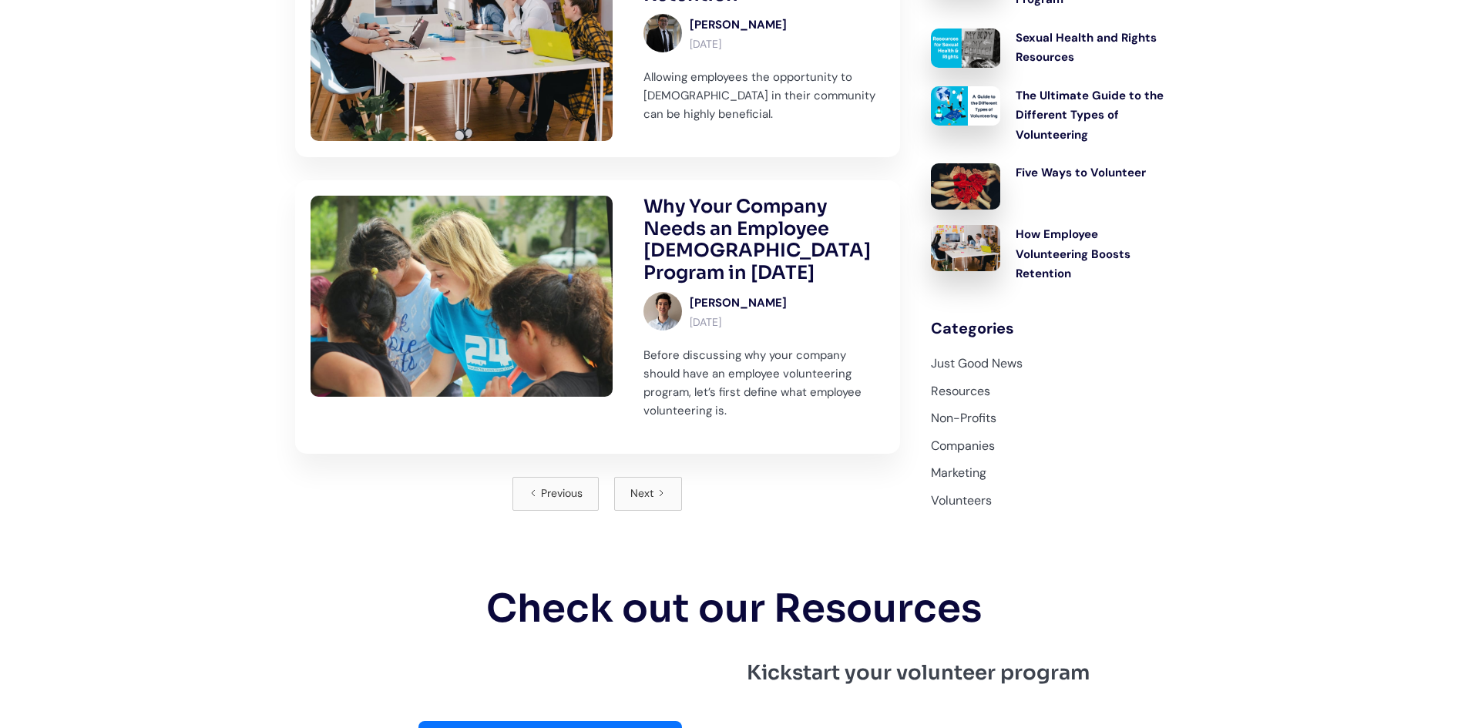
scroll to position [1512, 0]
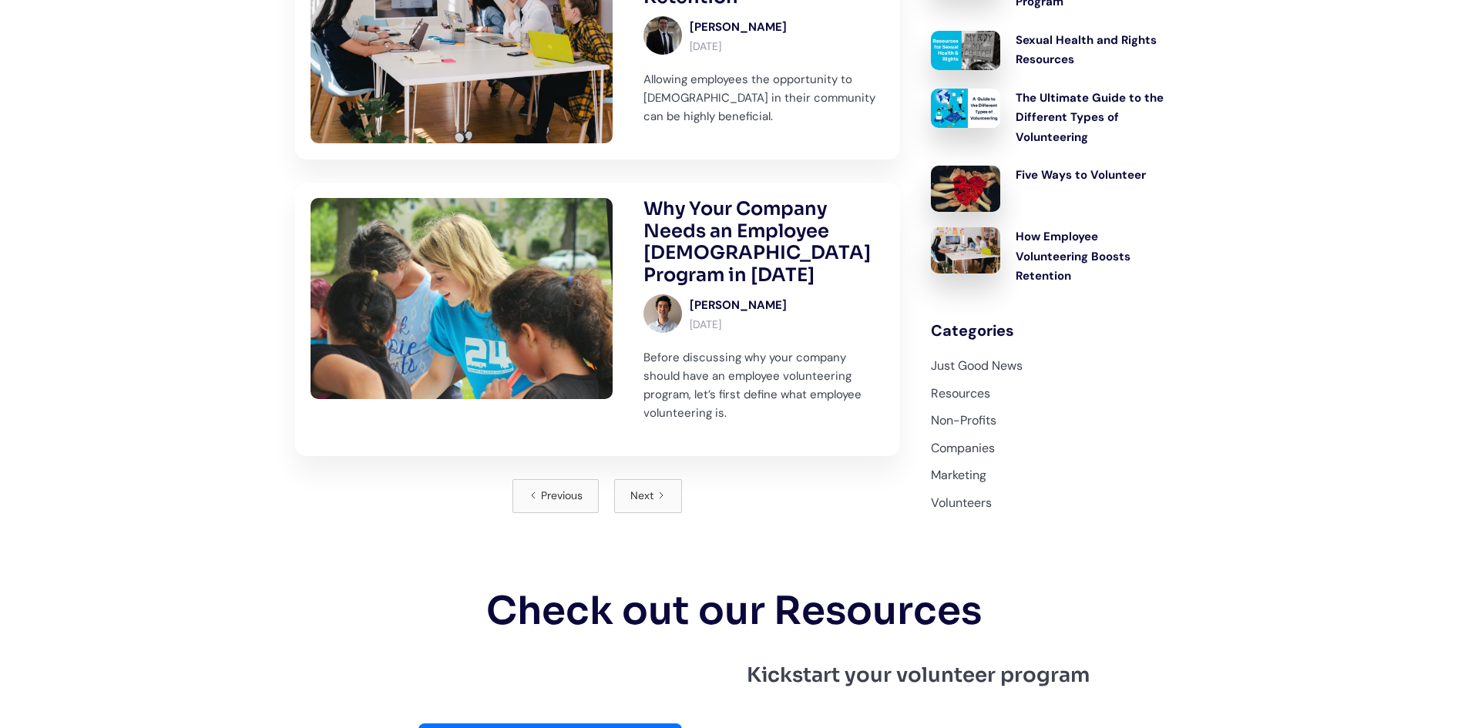
click at [649, 487] on div "Next" at bounding box center [641, 496] width 23 height 18
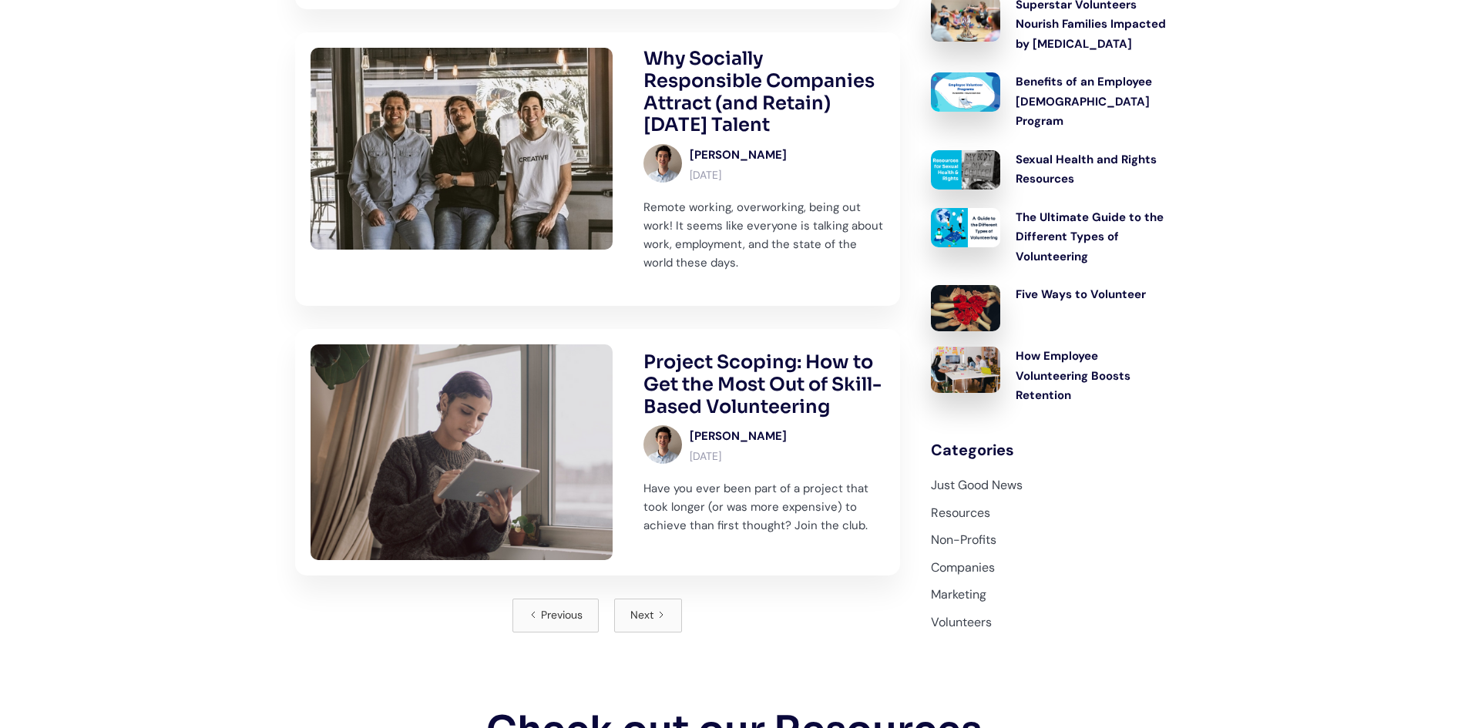
scroll to position [1420, 0]
click at [638, 607] on div "Next" at bounding box center [641, 615] width 23 height 18
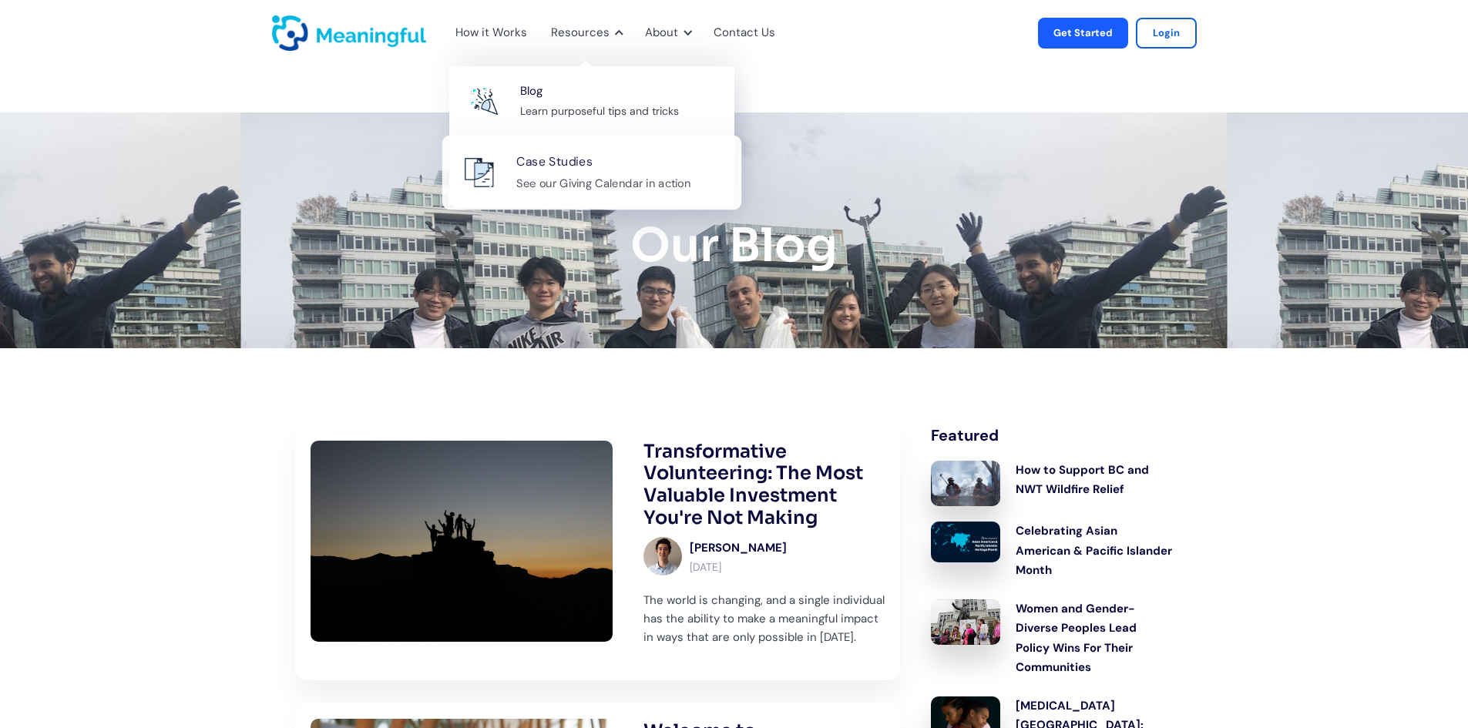
click at [558, 183] on div "See our Giving Calendar in action" at bounding box center [603, 182] width 174 height 19
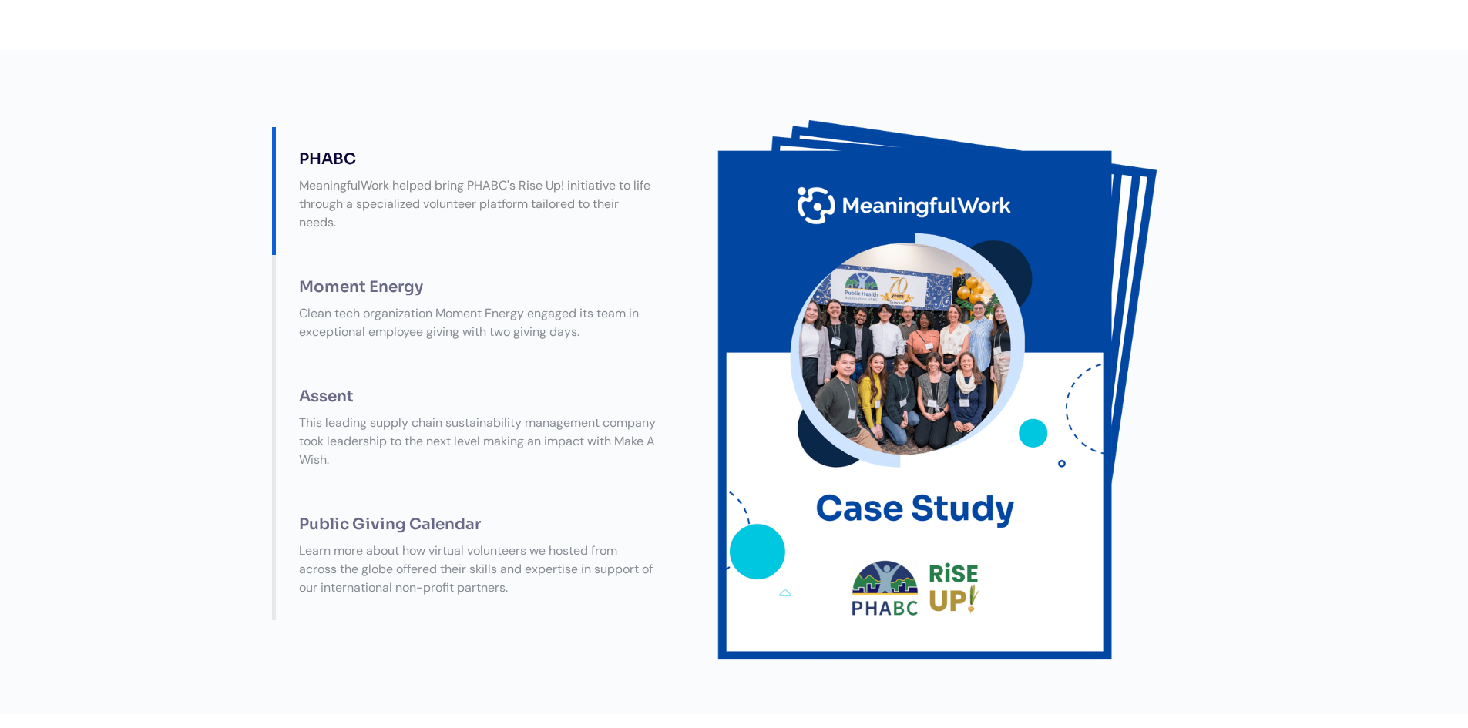
scroll to position [268, 0]
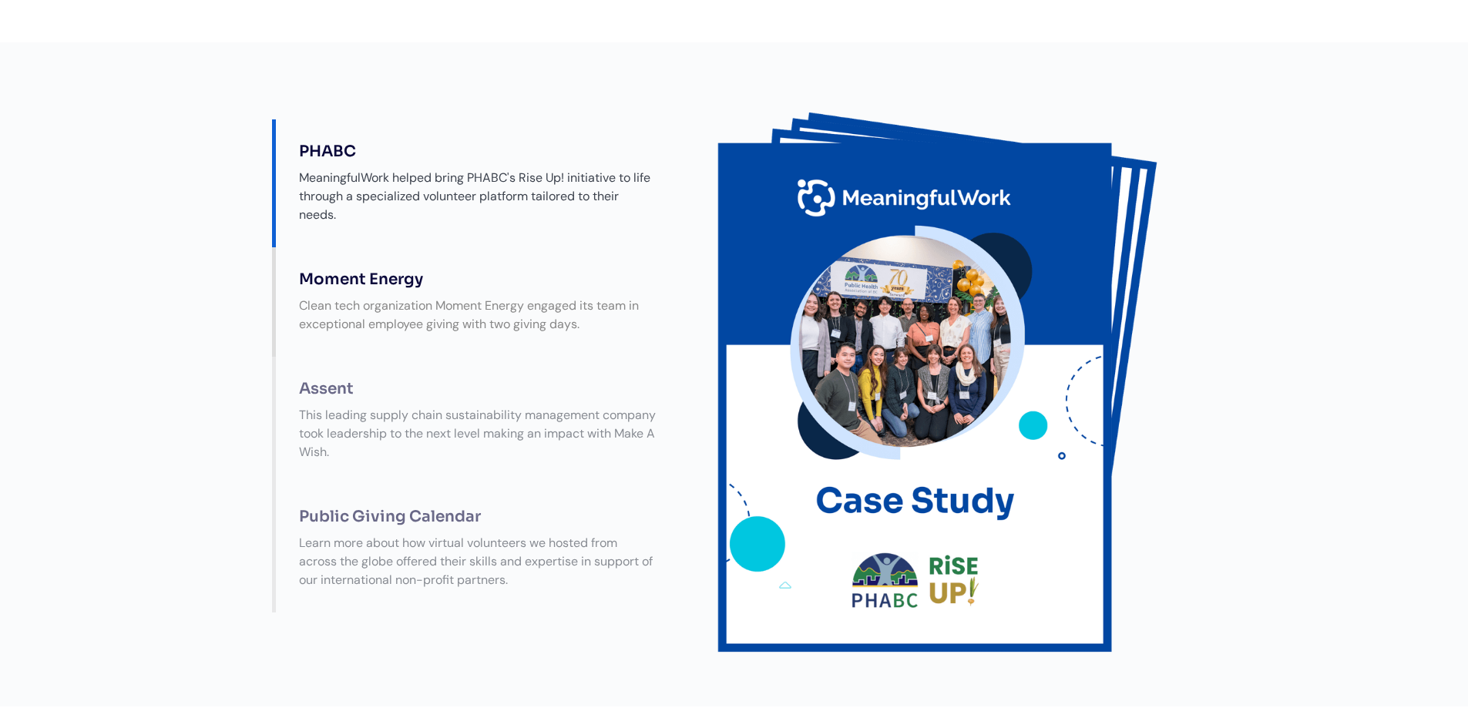
click at [393, 341] on div "Clean tech organization Moment Energy engaged its team in exceptional employee …" at bounding box center [478, 315] width 388 height 52
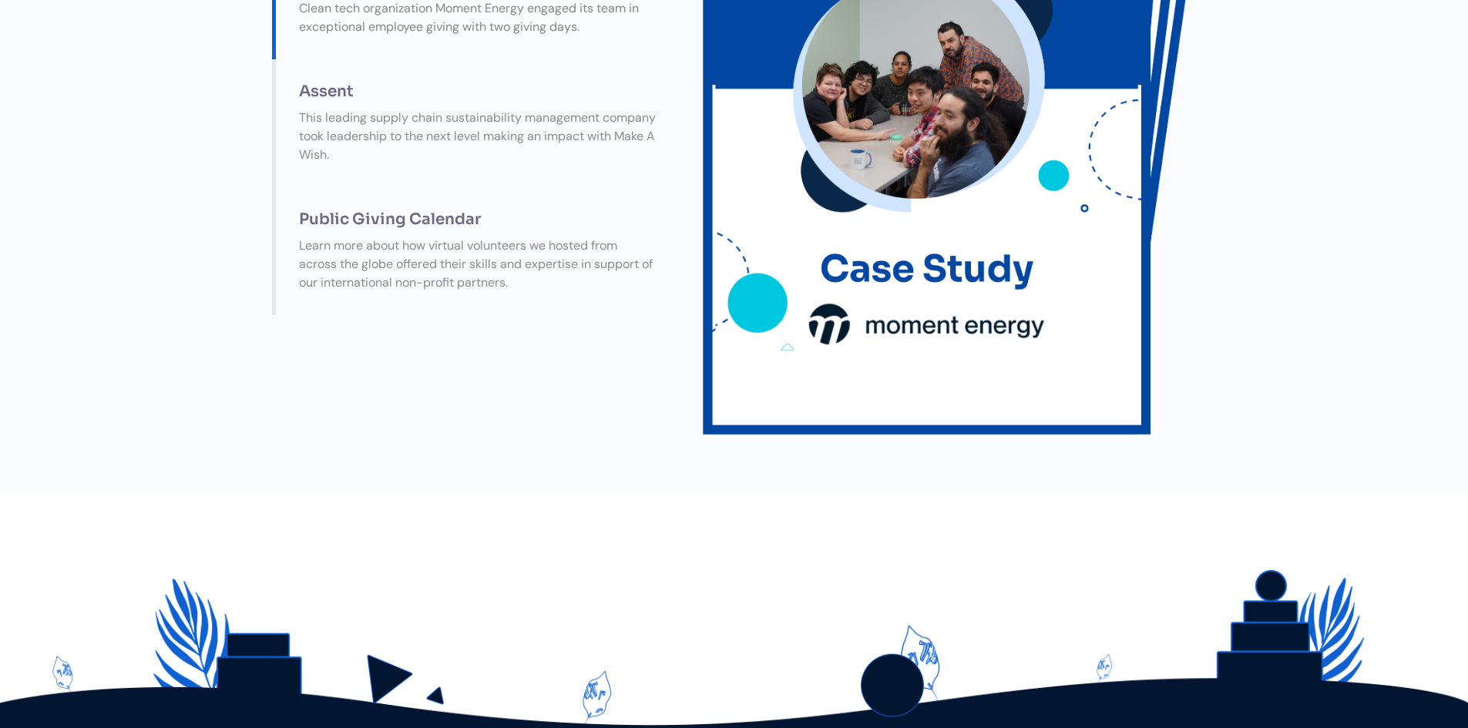
scroll to position [566, 0]
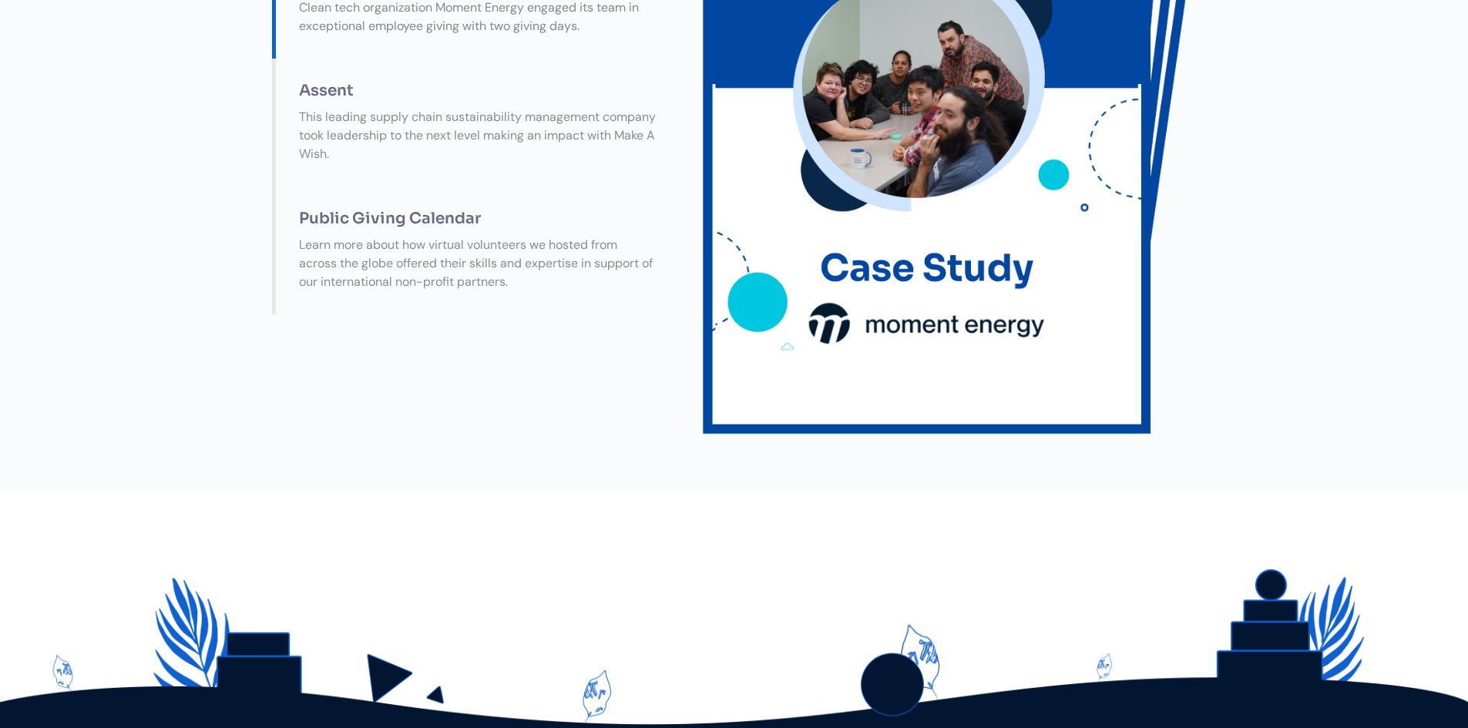
click at [393, 299] on div "Learn more about how virtual volunteers we hosted from across the globe offered…" at bounding box center [478, 263] width 388 height 71
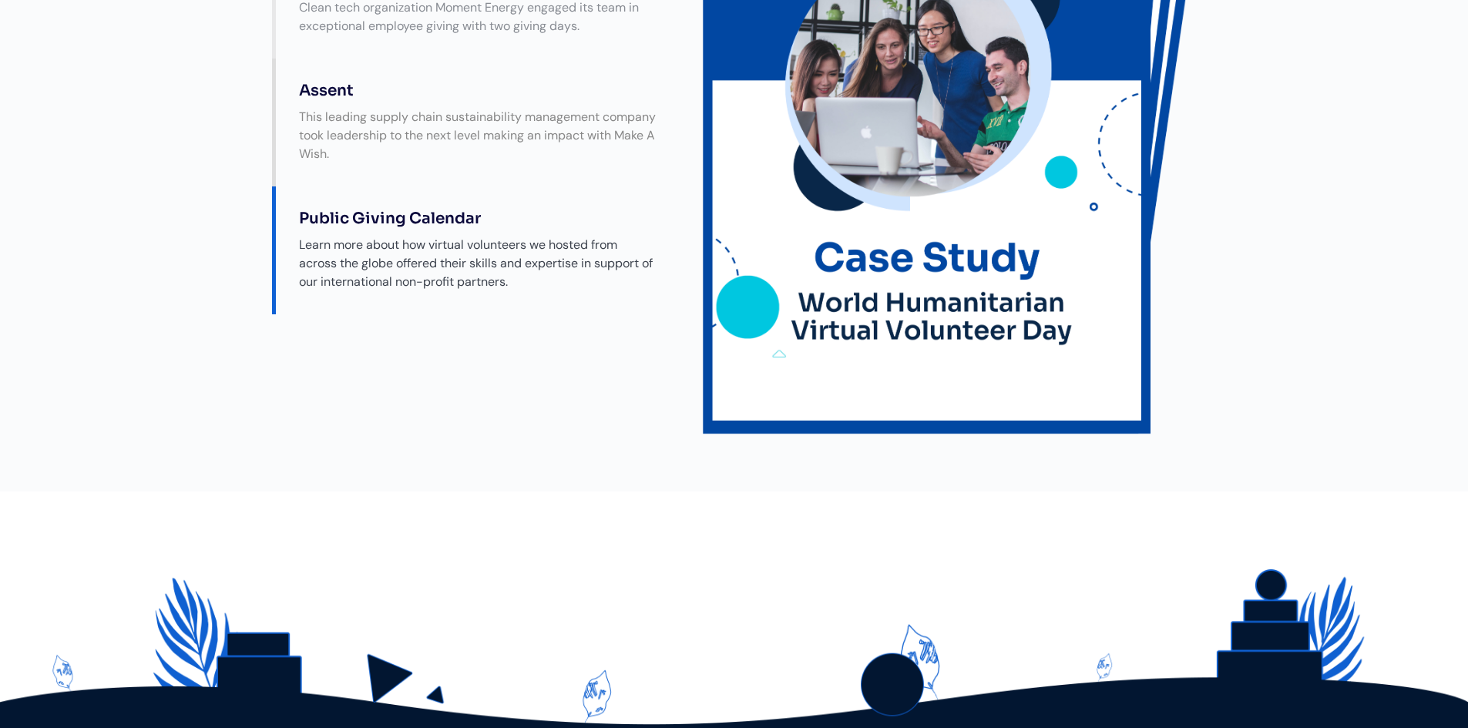
click at [436, 171] on div "This leading supply chain sustainability management company took leadership to …" at bounding box center [478, 135] width 388 height 71
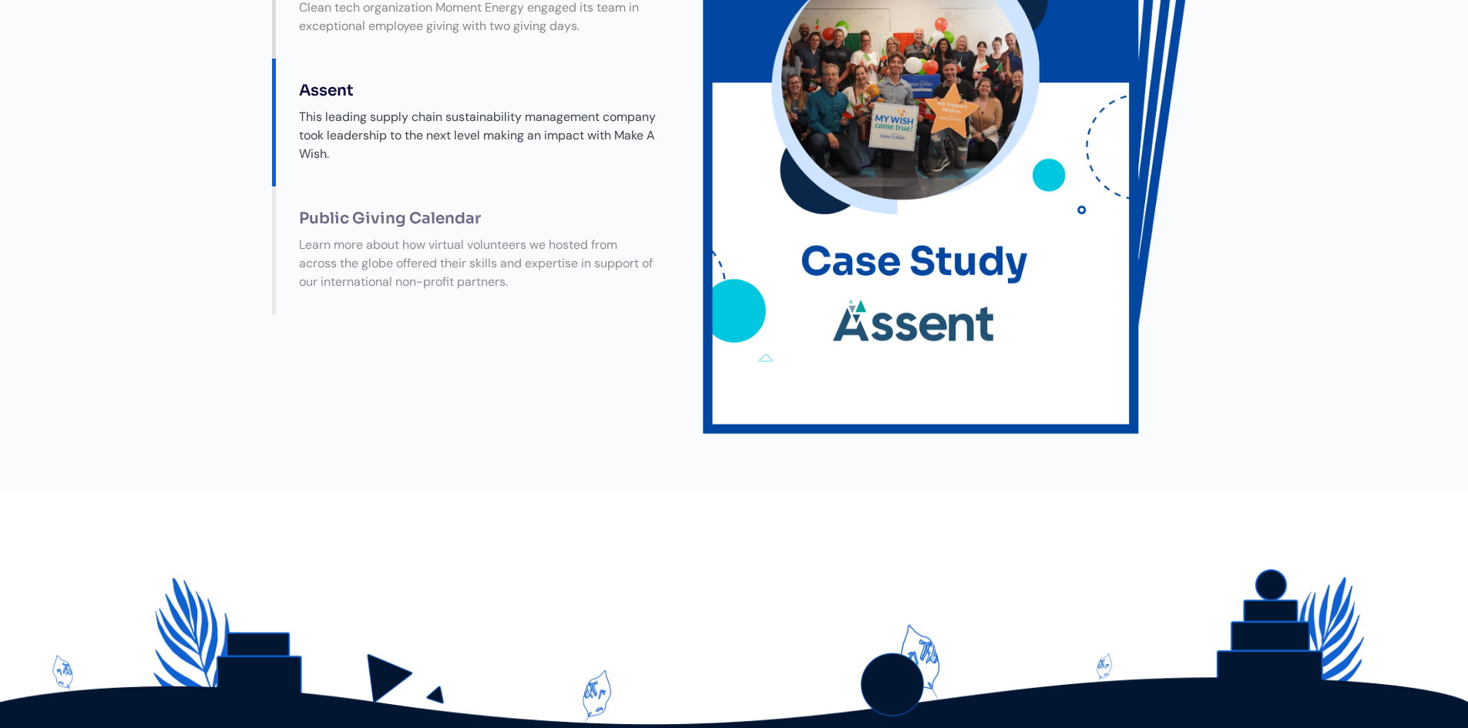
click at [413, 43] on div "Clean tech organization Moment Energy engaged its team in exceptional employee …" at bounding box center [478, 17] width 388 height 52
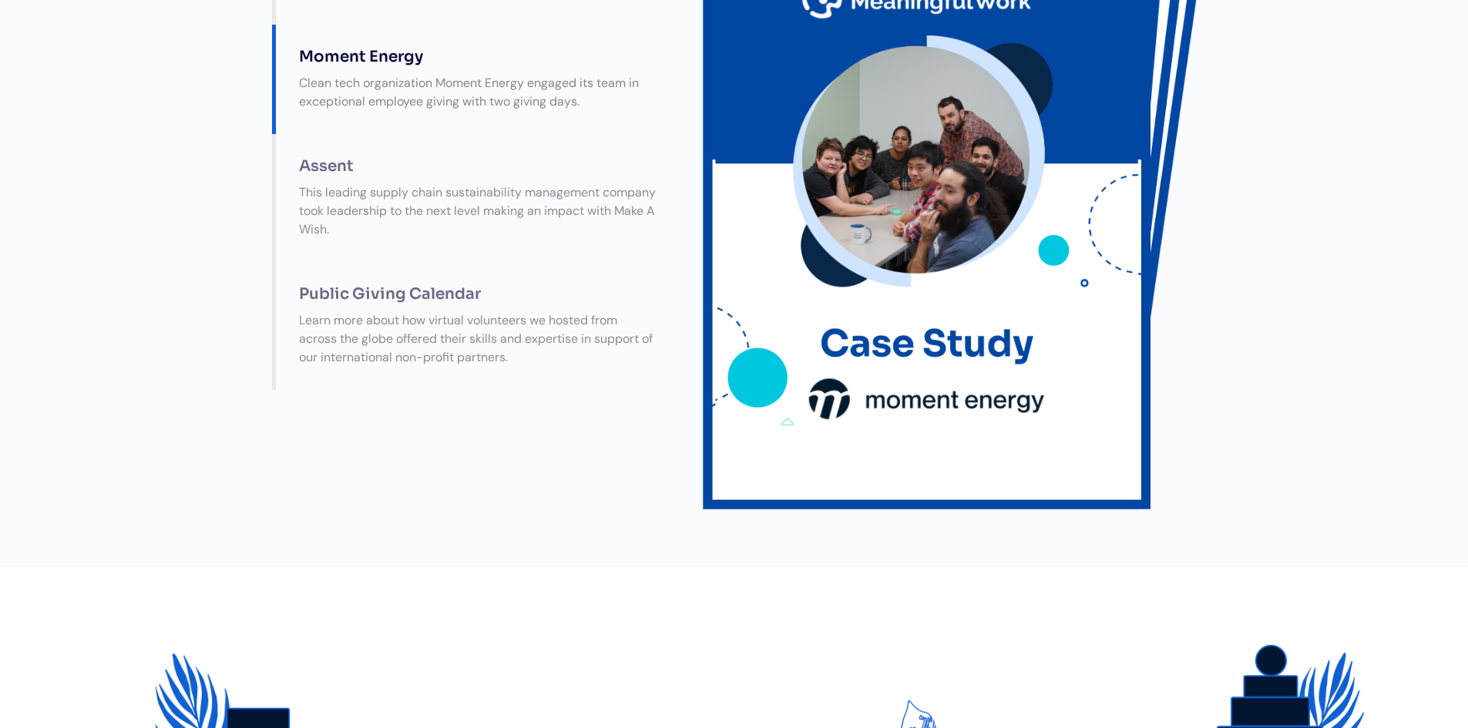
scroll to position [0, 0]
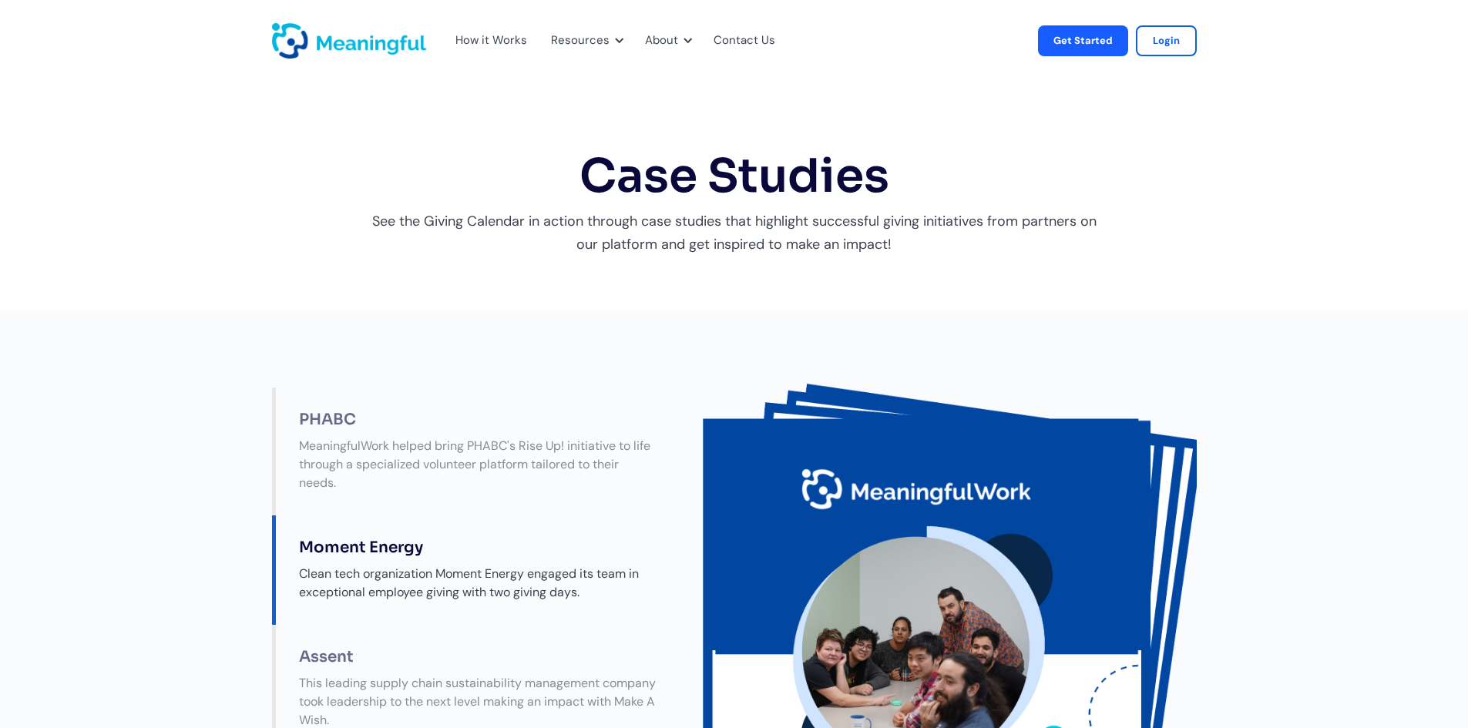
click at [331, 39] on img "home" at bounding box center [349, 40] width 154 height 35
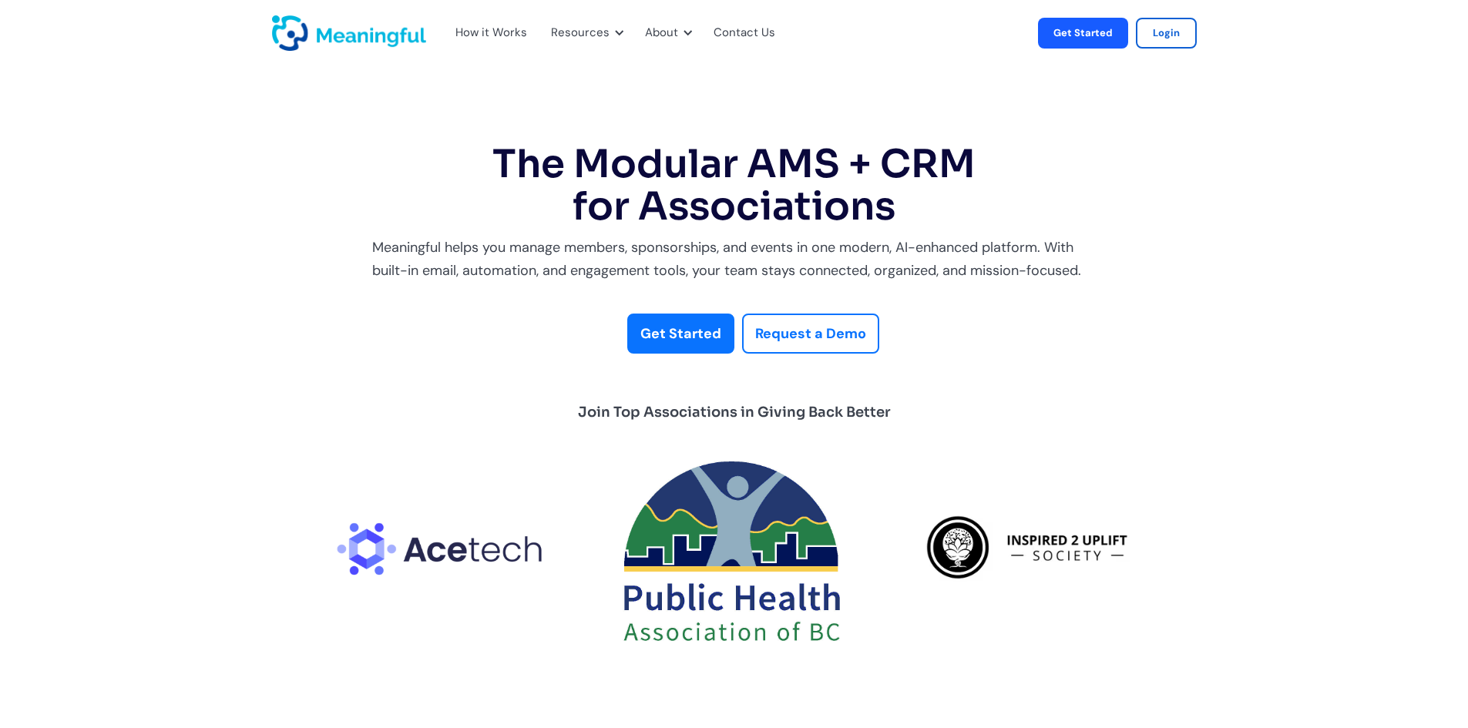
click at [682, 341] on strong "Get Started" at bounding box center [680, 333] width 81 height 18
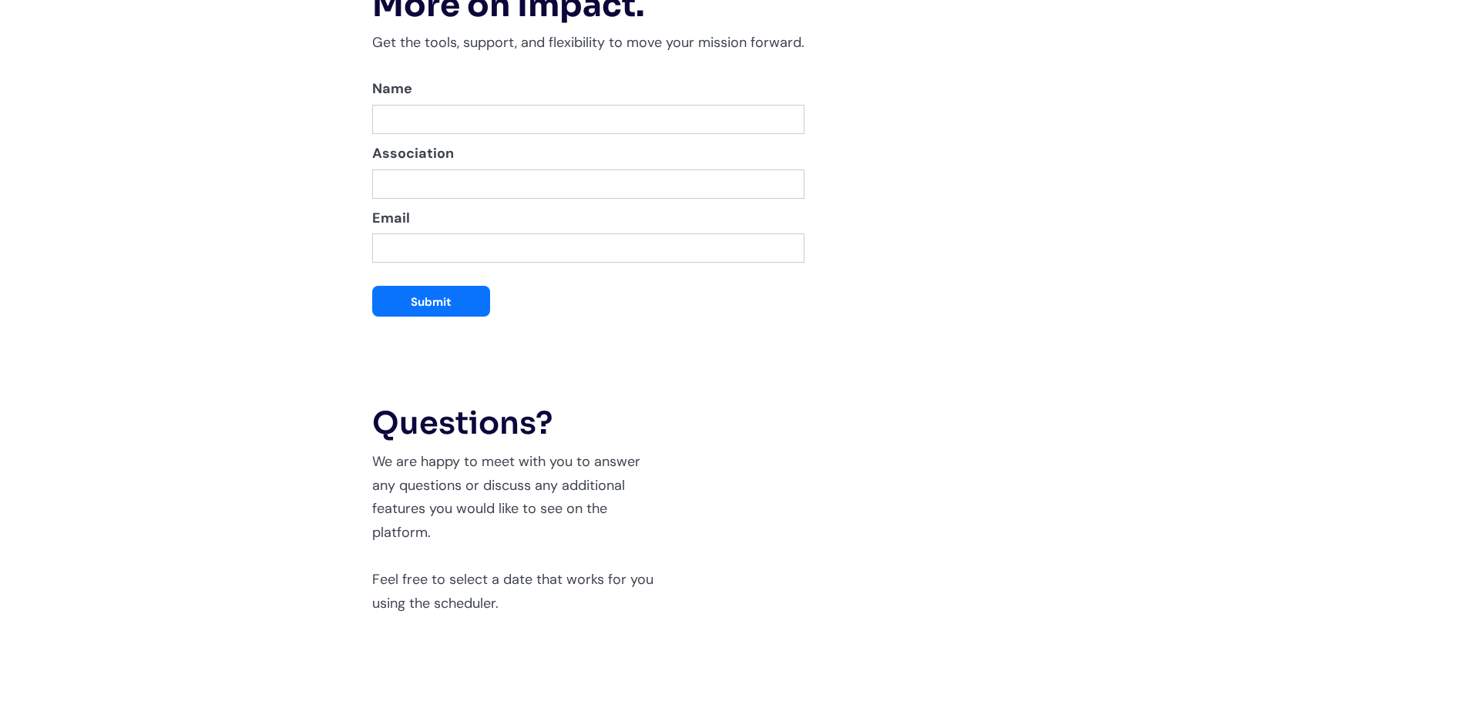
scroll to position [3251, 0]
